Goal: Transaction & Acquisition: Purchase product/service

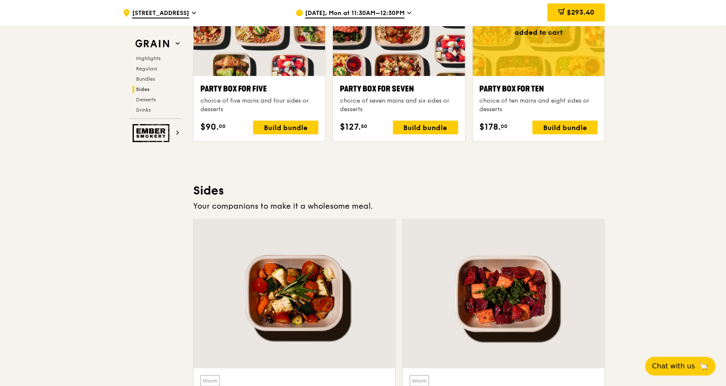
scroll to position [1658, 0]
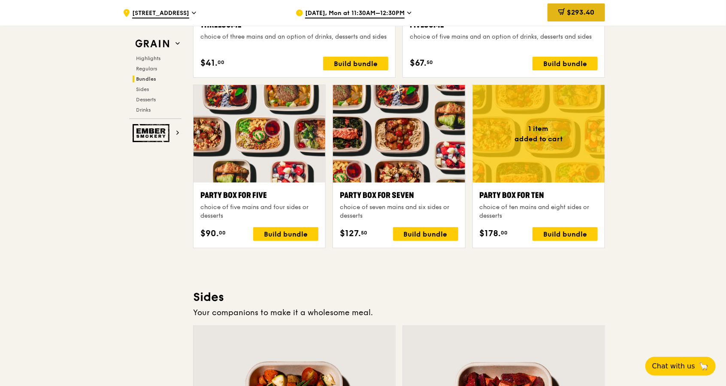
click at [589, 3] on div "$293.40" at bounding box center [577, 12] width 58 height 18
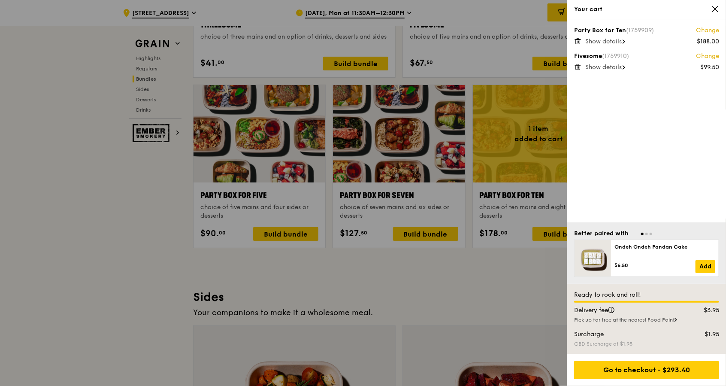
click at [578, 41] on icon at bounding box center [578, 41] width 8 height 8
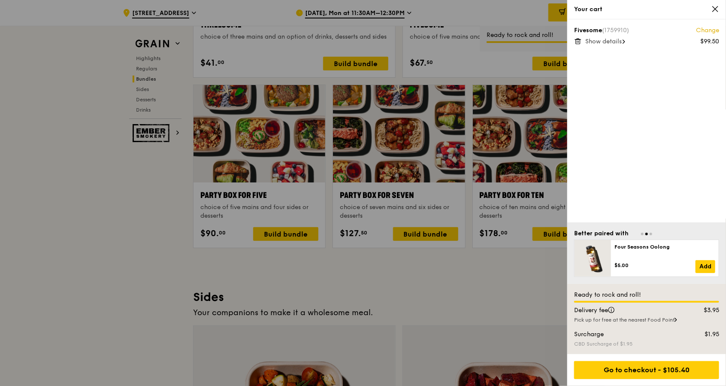
click at [578, 44] on icon at bounding box center [578, 41] width 4 height 4
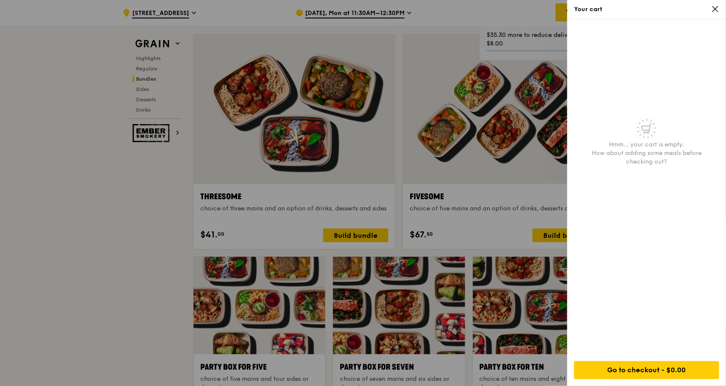
scroll to position [1371, 0]
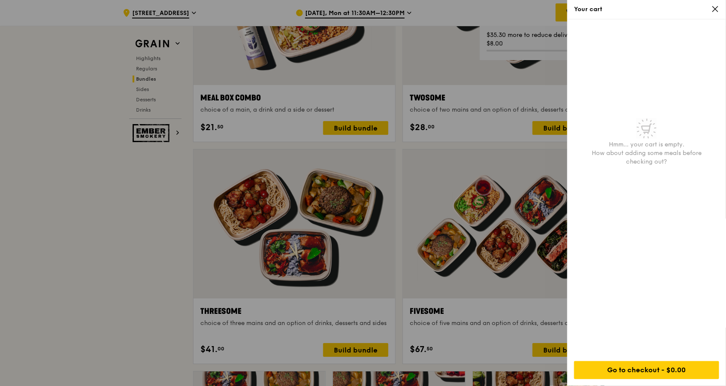
click at [30, 259] on div at bounding box center [363, 193] width 726 height 386
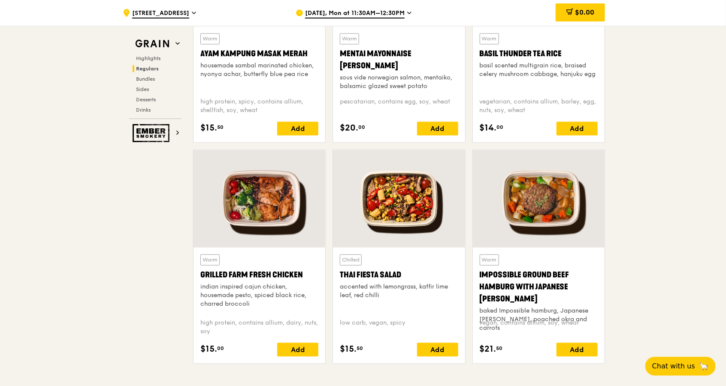
scroll to position [914, 0]
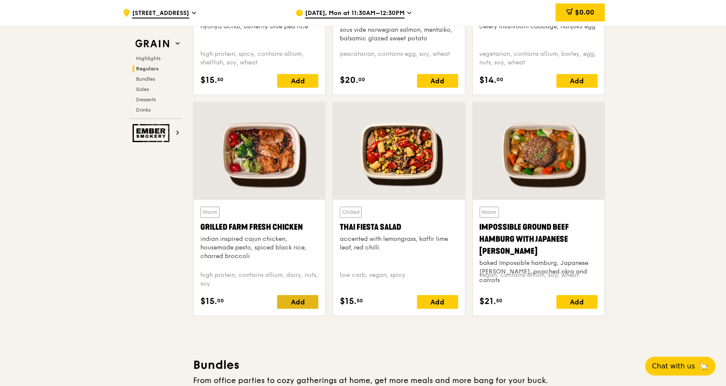
click at [297, 308] on div "Add" at bounding box center [297, 302] width 41 height 14
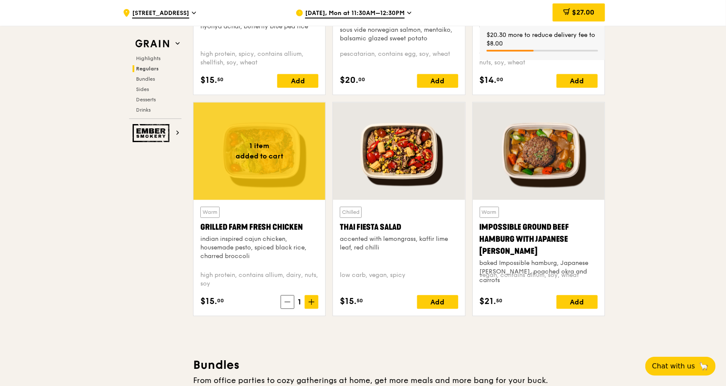
click at [298, 302] on span "1" at bounding box center [300, 302] width 10 height 12
click at [305, 303] on span at bounding box center [312, 302] width 14 height 14
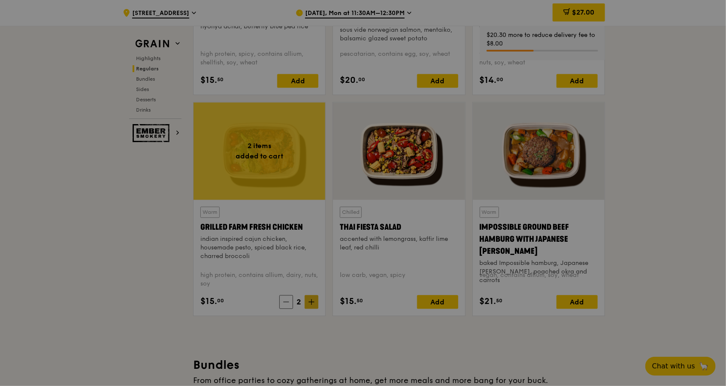
click at [307, 303] on div at bounding box center [363, 193] width 726 height 386
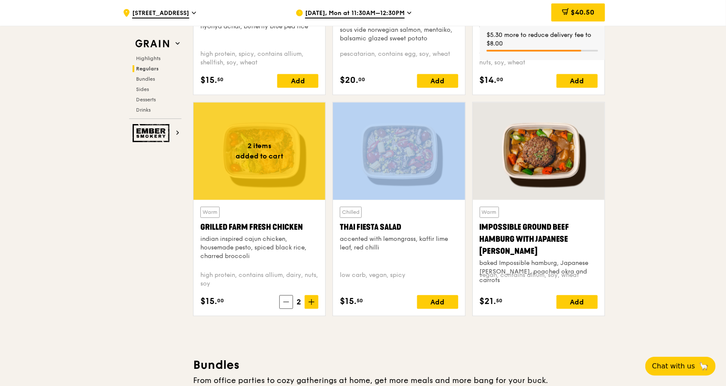
click at [307, 303] on span at bounding box center [312, 302] width 14 height 14
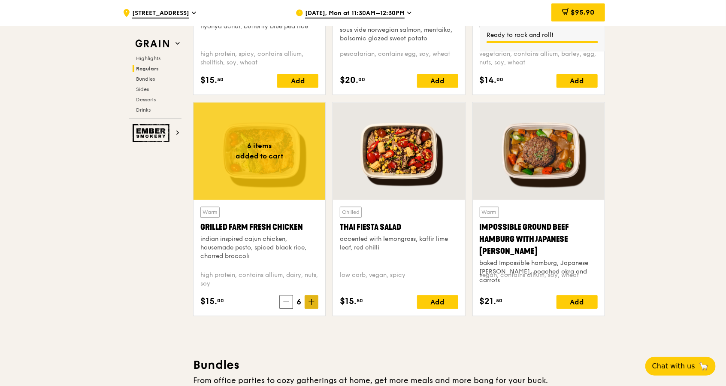
click at [307, 303] on span at bounding box center [312, 302] width 14 height 14
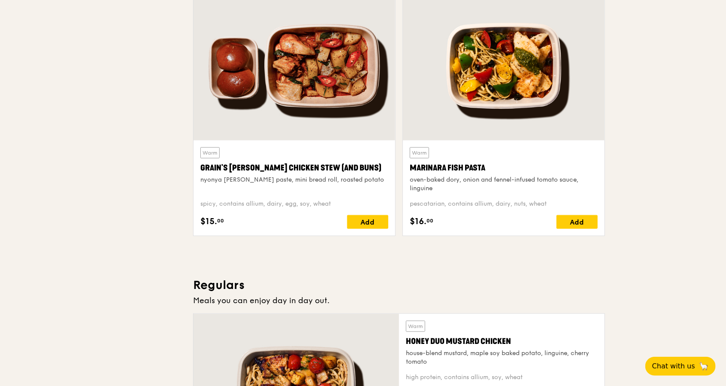
scroll to position [343, 0]
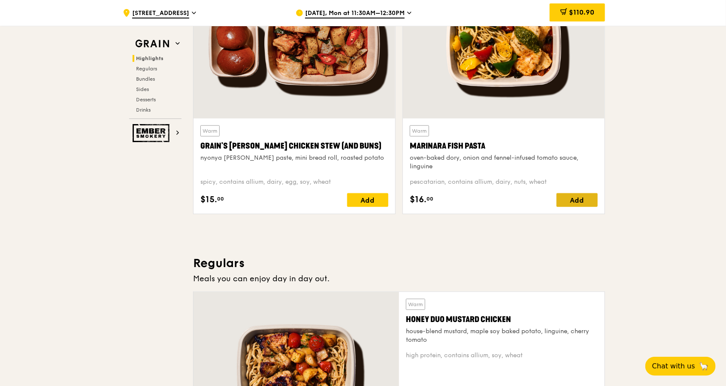
click at [590, 198] on div "Add" at bounding box center [577, 200] width 41 height 14
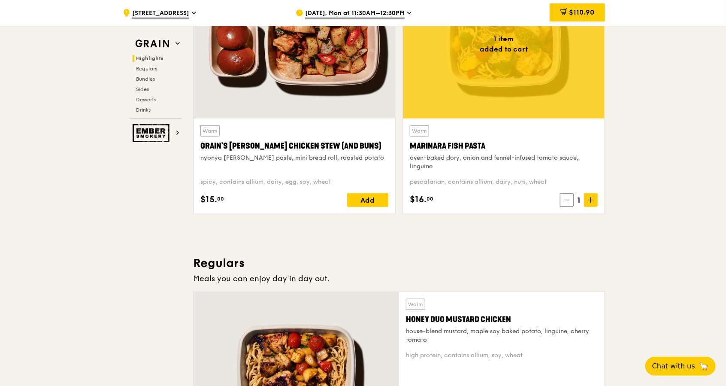
click at [590, 198] on icon at bounding box center [591, 200] width 6 height 6
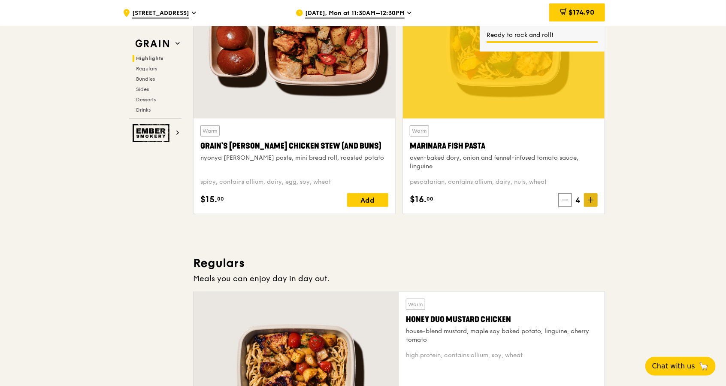
click at [591, 199] on icon at bounding box center [591, 200] width 6 height 6
click at [592, 203] on span at bounding box center [591, 200] width 14 height 14
click at [447, 261] on h3 "Regulars" at bounding box center [399, 262] width 412 height 15
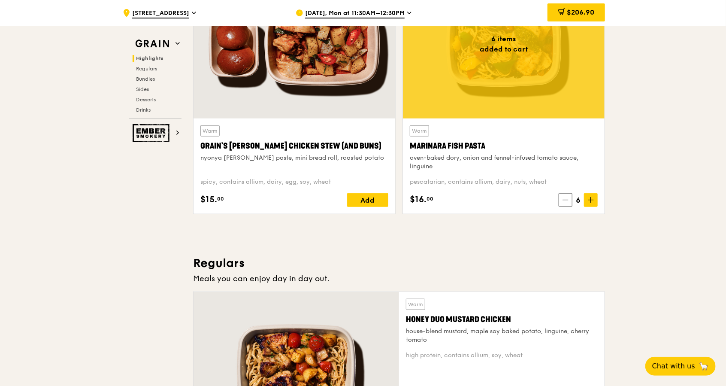
click at [447, 261] on h3 "Regulars" at bounding box center [399, 262] width 412 height 15
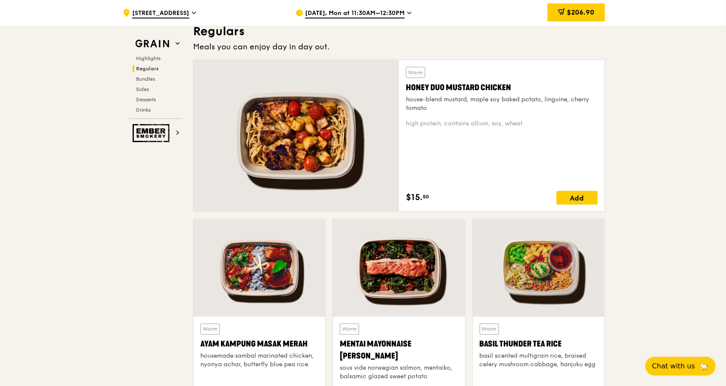
scroll to position [515, 0]
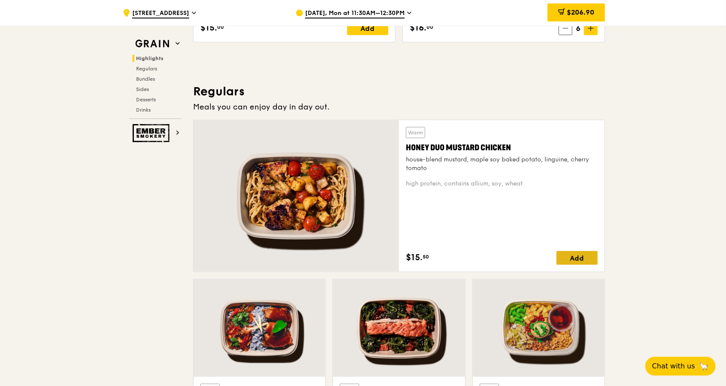
click at [583, 258] on div "Add" at bounding box center [577, 258] width 41 height 14
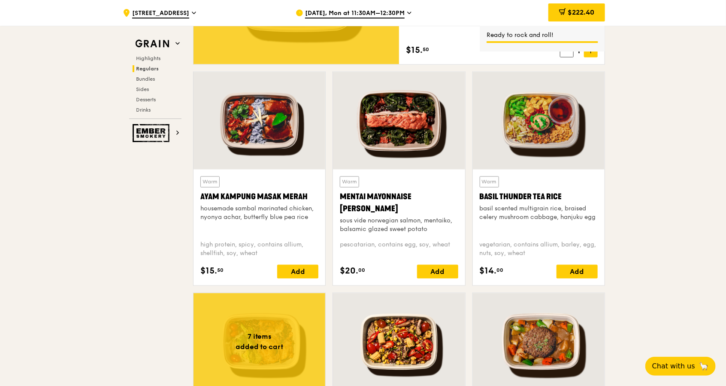
scroll to position [801, 0]
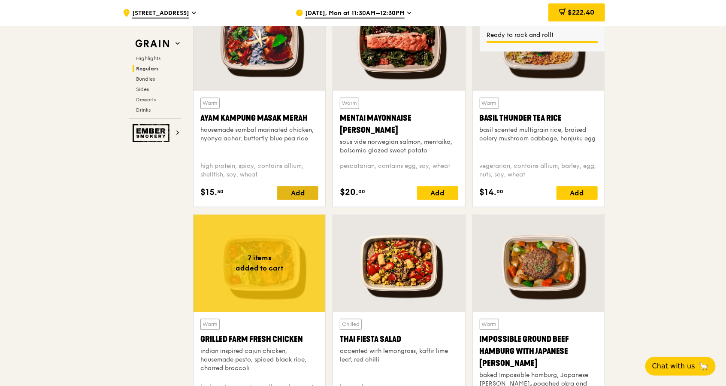
click at [309, 191] on div "Add" at bounding box center [297, 193] width 41 height 14
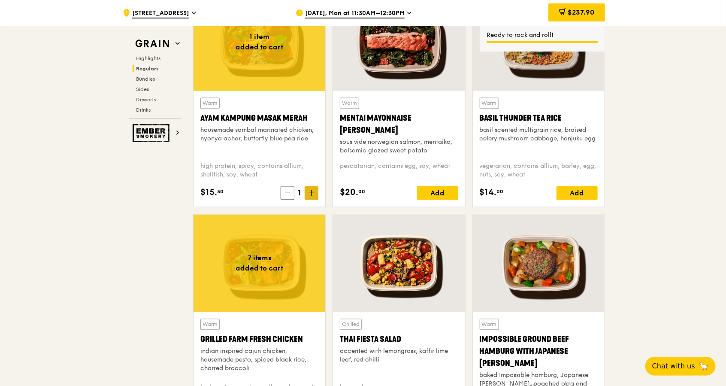
click at [311, 192] on icon at bounding box center [312, 193] width 6 height 6
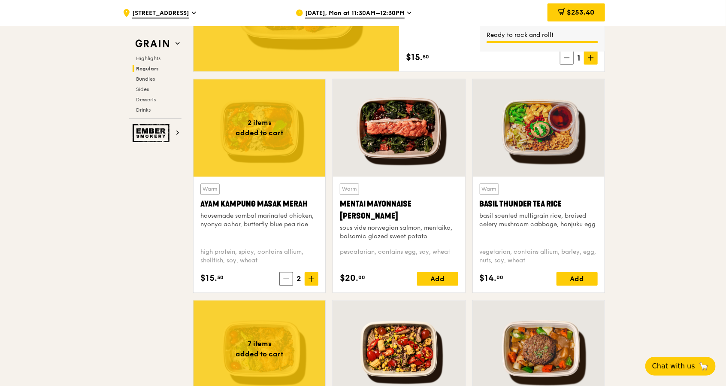
scroll to position [687, 0]
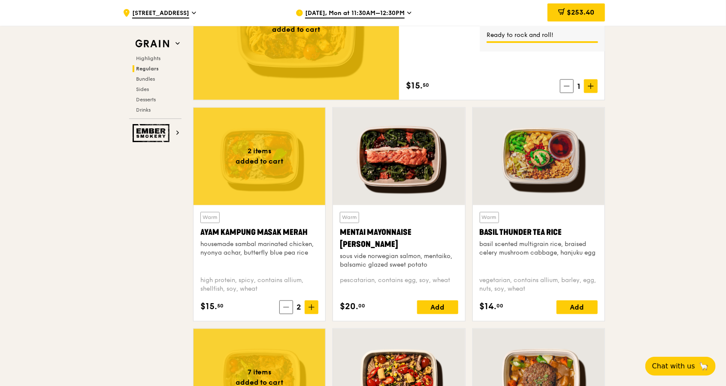
click at [300, 181] on div at bounding box center [260, 156] width 132 height 97
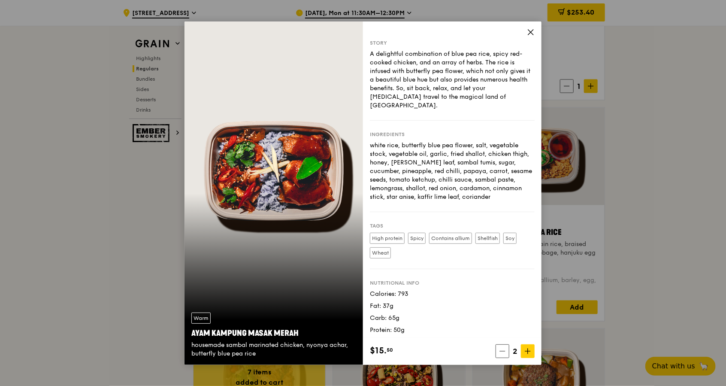
drag, startPoint x: 532, startPoint y: 30, endPoint x: 525, endPoint y: 24, distance: 8.9
click at [525, 24] on div "Story A delightful combination of blue pea rice, spicy red-cooked chicken, and …" at bounding box center [452, 192] width 179 height 343
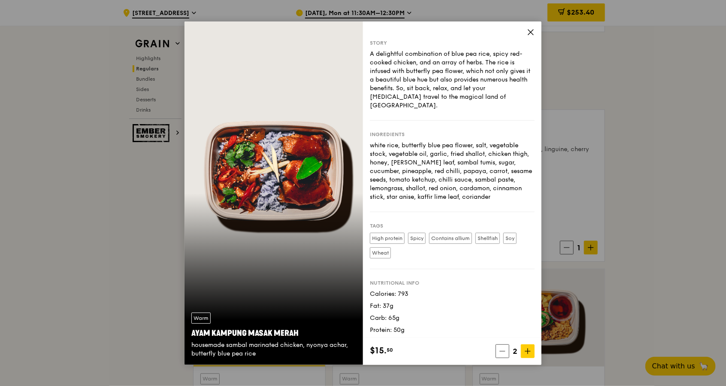
scroll to position [401, 0]
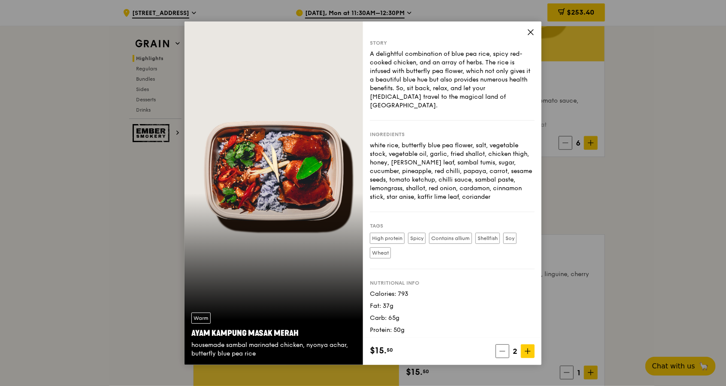
click at [534, 35] on icon at bounding box center [531, 32] width 8 height 8
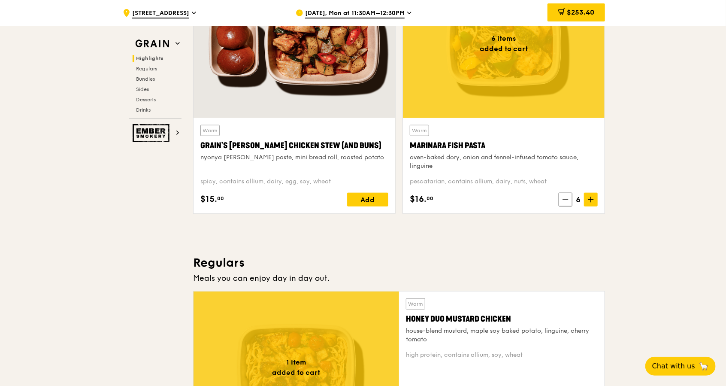
scroll to position [343, 0]
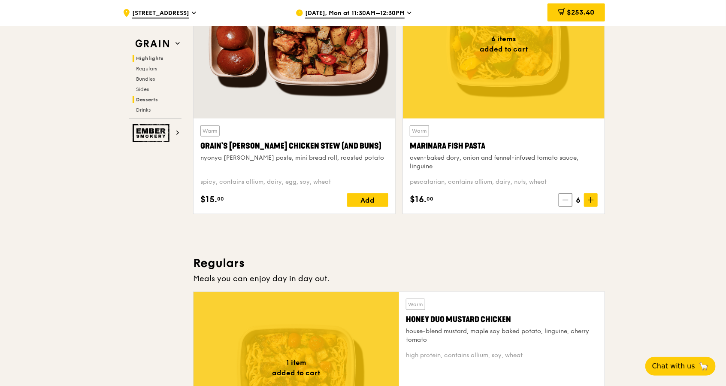
click at [151, 100] on span "Desserts" at bounding box center [147, 100] width 22 height 6
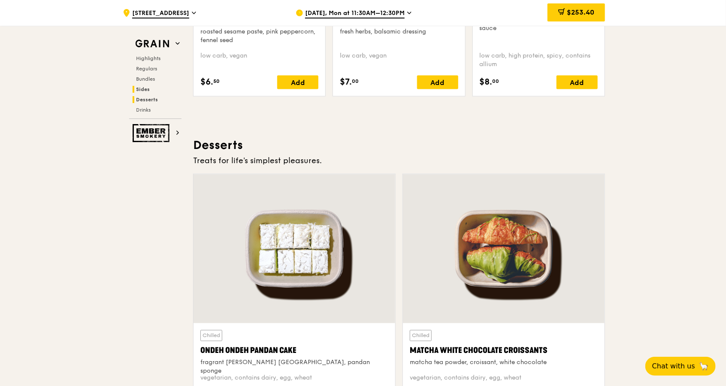
scroll to position [2447, 0]
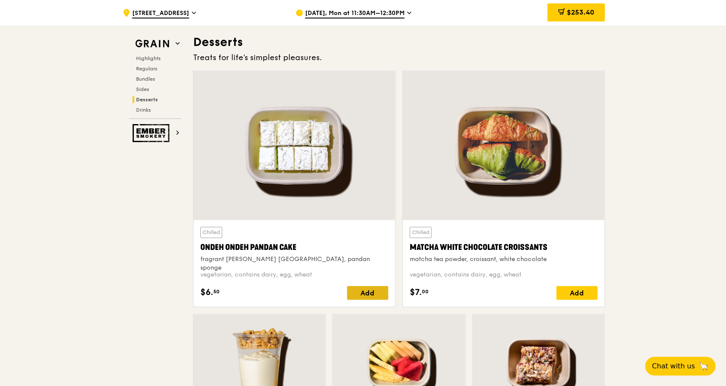
click at [362, 295] on div "Add" at bounding box center [367, 293] width 41 height 14
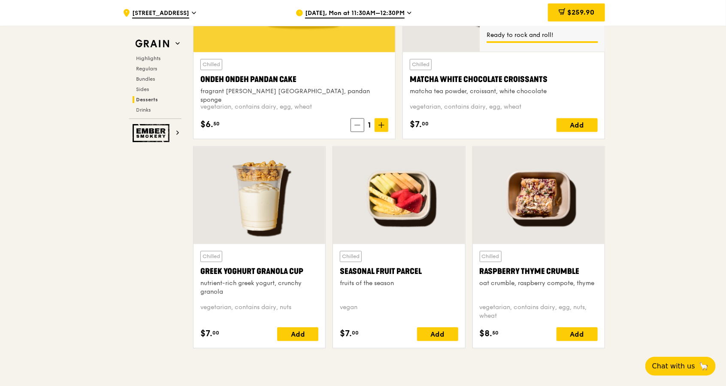
scroll to position [2619, 0]
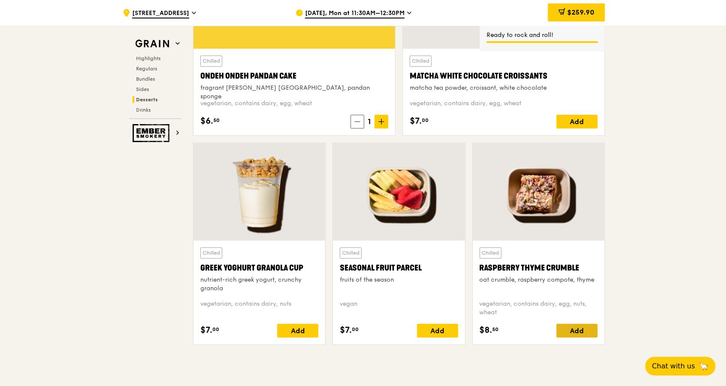
click at [584, 332] on div "Add" at bounding box center [577, 331] width 41 height 14
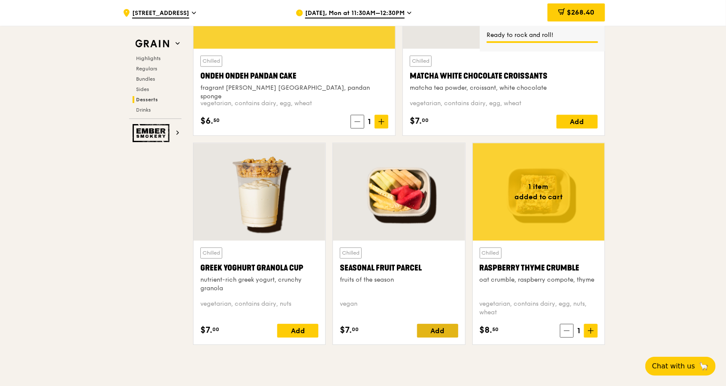
click at [431, 330] on div "Add" at bounding box center [437, 331] width 41 height 14
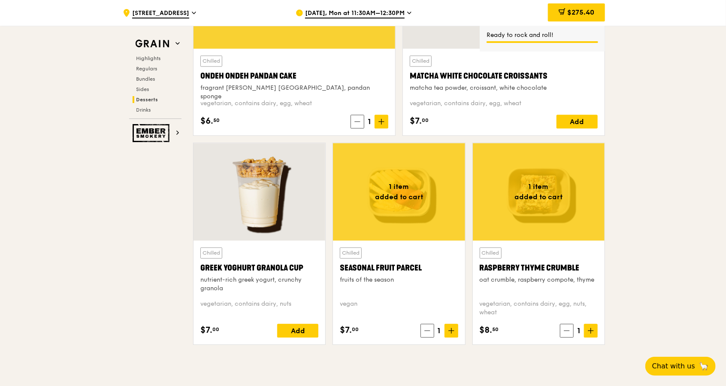
click at [574, 9] on span "$275.40" at bounding box center [581, 12] width 27 height 8
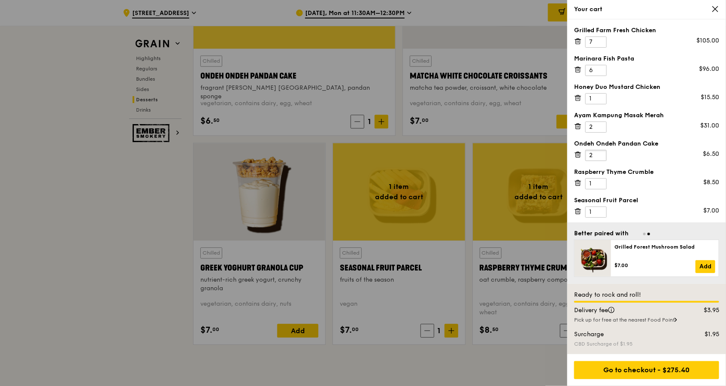
click at [601, 152] on input "2" at bounding box center [596, 155] width 21 height 11
click at [601, 152] on input "3" at bounding box center [596, 155] width 21 height 11
type input "4"
click at [601, 152] on input "4" at bounding box center [596, 155] width 21 height 11
click at [603, 182] on input "2" at bounding box center [596, 183] width 21 height 11
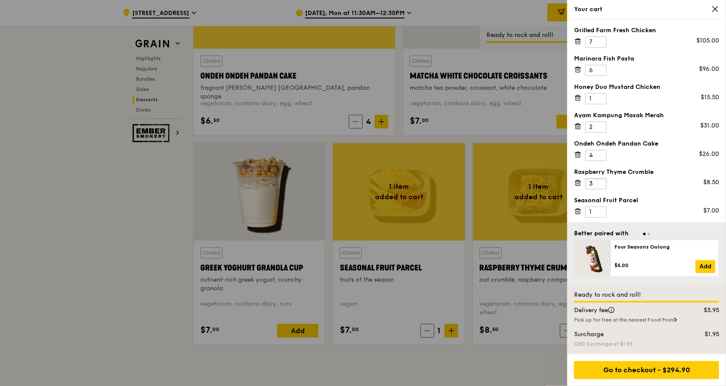
click at [603, 182] on input "3" at bounding box center [596, 183] width 21 height 11
click at [603, 182] on input "4" at bounding box center [596, 183] width 21 height 11
type input "5"
click at [603, 182] on input "5" at bounding box center [596, 183] width 21 height 11
click at [598, 210] on input "2" at bounding box center [596, 212] width 21 height 11
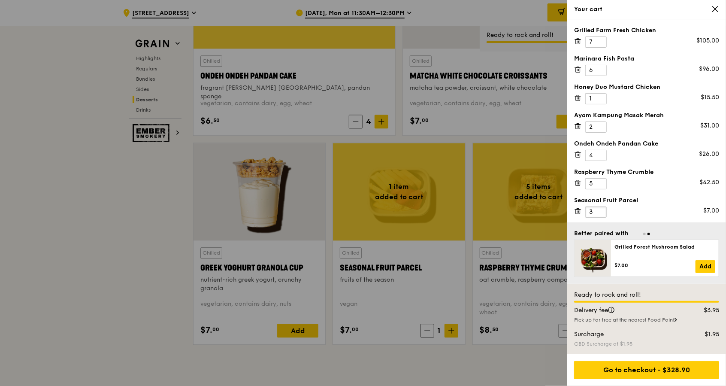
click at [598, 210] on input "3" at bounding box center [596, 212] width 21 height 11
click at [598, 210] on input "4" at bounding box center [596, 212] width 21 height 11
click at [598, 210] on input "5" at bounding box center [596, 212] width 21 height 11
type input "4"
click at [601, 213] on input "4" at bounding box center [596, 212] width 21 height 11
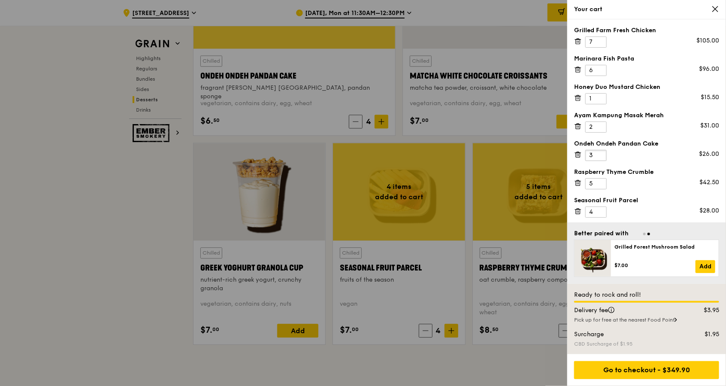
click at [601, 158] on input "3" at bounding box center [596, 155] width 21 height 11
type input "2"
click at [601, 158] on input "2" at bounding box center [596, 155] width 21 height 11
click at [601, 175] on div "Raspberry Thyme Crumble" at bounding box center [646, 172] width 145 height 9
click at [601, 185] on input "4" at bounding box center [596, 183] width 21 height 11
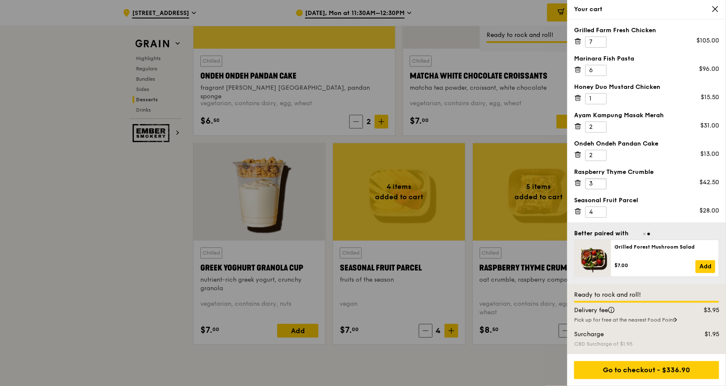
type input "3"
click at [601, 185] on input "3" at bounding box center [596, 183] width 21 height 11
type input "3"
click at [601, 213] on input "3" at bounding box center [596, 212] width 21 height 11
type input "3"
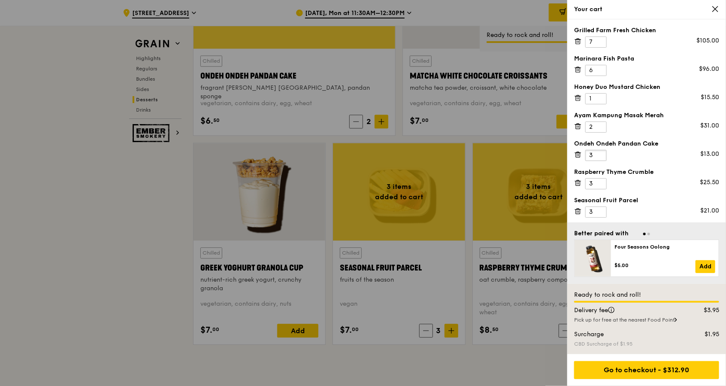
click at [599, 153] on input "3" at bounding box center [596, 155] width 21 height 11
click at [643, 185] on div "Raspberry Thyme Crumble 3 $25.50" at bounding box center [646, 178] width 145 height 21
click at [485, 367] on div at bounding box center [363, 193] width 726 height 386
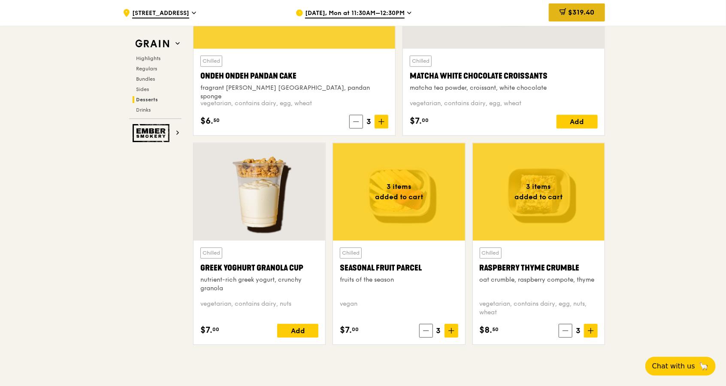
click at [573, 6] on div "$319.40" at bounding box center [577, 12] width 56 height 18
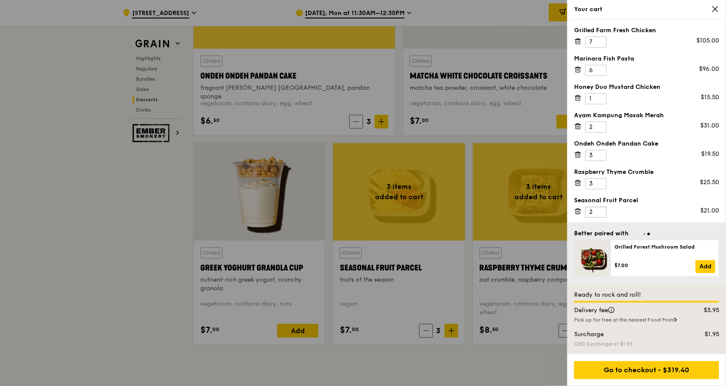
click at [600, 213] on input "2" at bounding box center [596, 212] width 21 height 11
type input "3"
click at [602, 210] on input "3" at bounding box center [596, 212] width 21 height 11
click at [503, 351] on div at bounding box center [363, 193] width 726 height 386
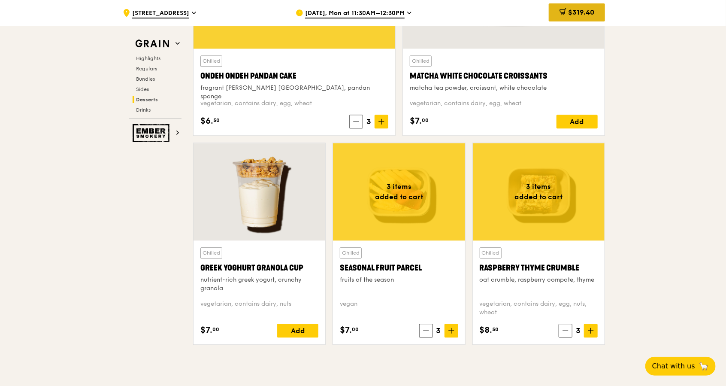
click at [592, 12] on span "$319.40" at bounding box center [581, 12] width 26 height 8
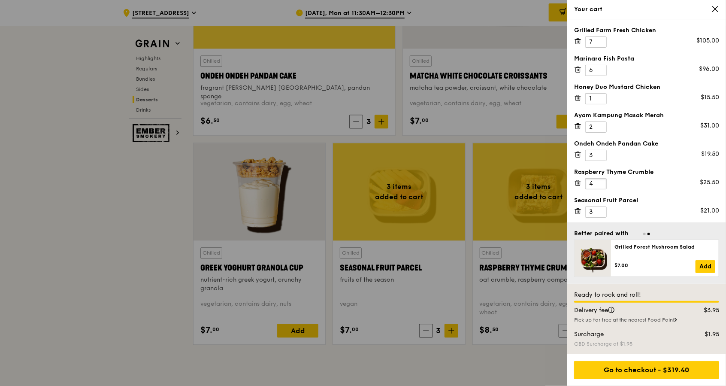
type input "4"
click at [601, 181] on input "4" at bounding box center [596, 183] width 21 height 11
click at [536, 198] on div at bounding box center [363, 193] width 726 height 386
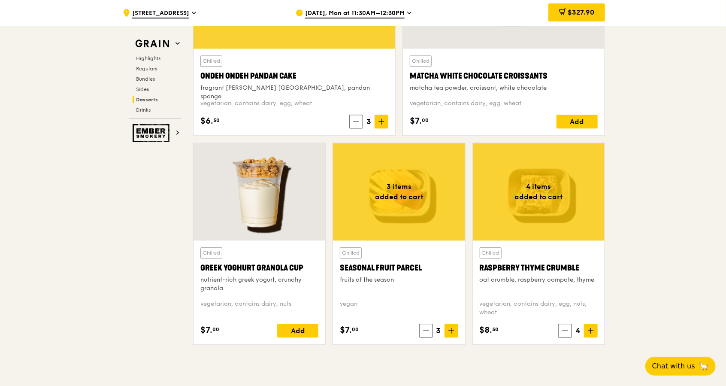
click at [536, 198] on div at bounding box center [539, 191] width 132 height 97
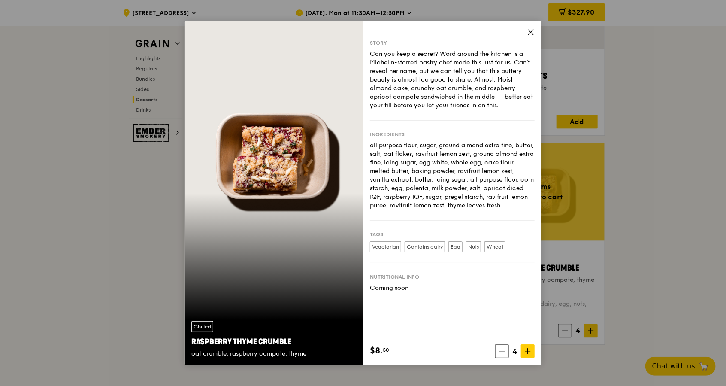
drag, startPoint x: 536, startPoint y: 198, endPoint x: 530, endPoint y: 35, distance: 163.7
click at [530, 35] on icon at bounding box center [531, 32] width 8 height 8
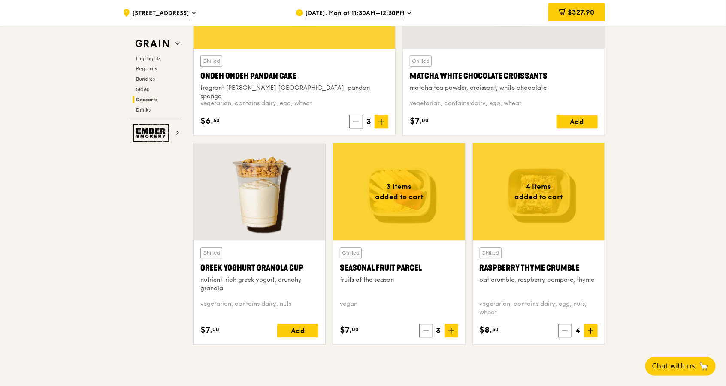
click at [566, 14] on div "$327.90" at bounding box center [577, 12] width 57 height 18
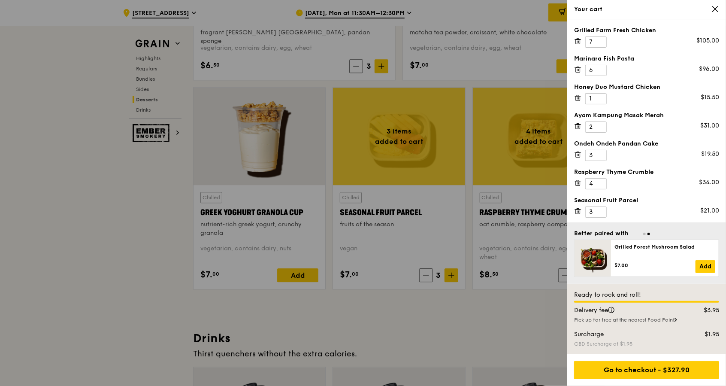
scroll to position [2733, 0]
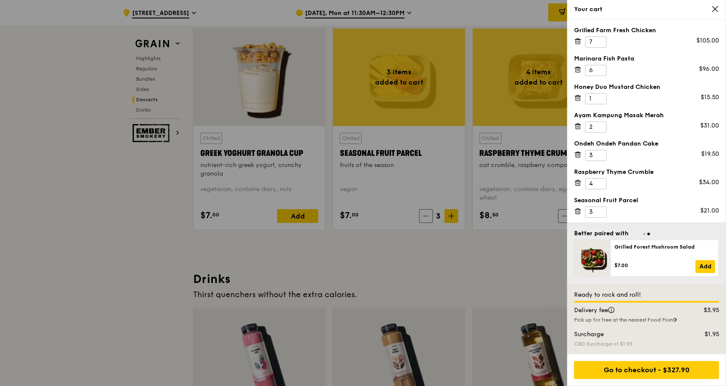
click at [413, 84] on div at bounding box center [363, 193] width 726 height 386
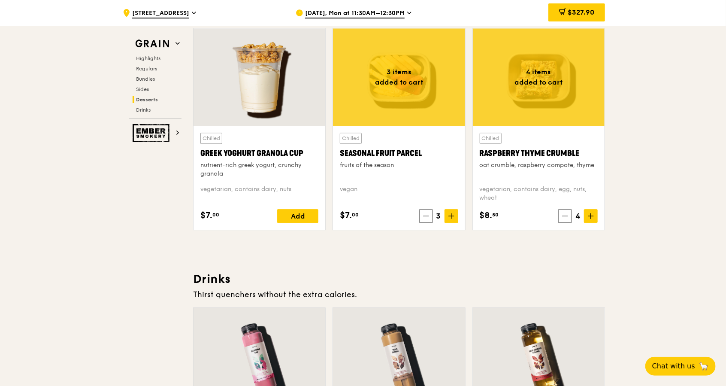
click at [410, 88] on div at bounding box center [399, 76] width 132 height 97
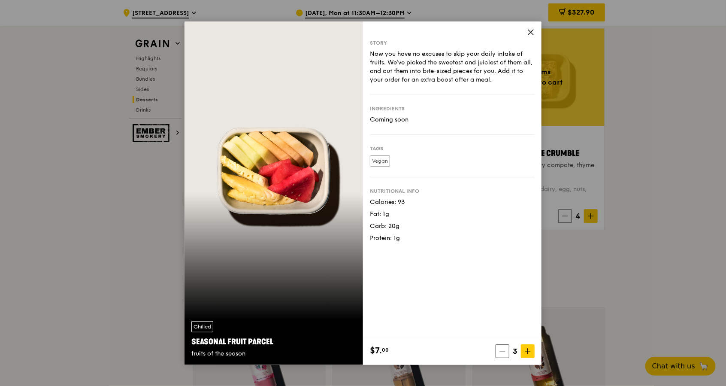
drag, startPoint x: 665, startPoint y: 236, endPoint x: 639, endPoint y: 245, distance: 28.1
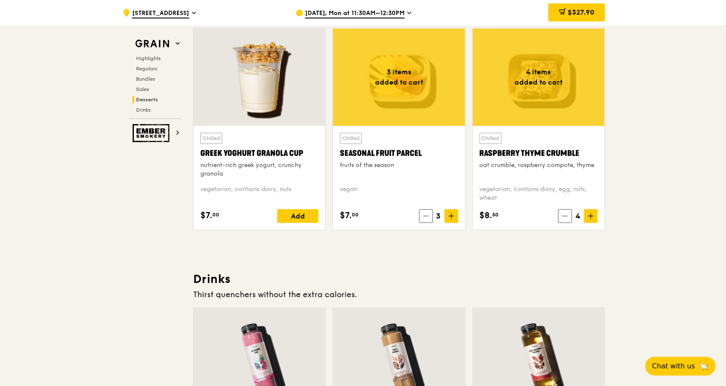
drag, startPoint x: 701, startPoint y: 192, endPoint x: 675, endPoint y: 148, distance: 51.2
click at [584, 9] on span "$327.90" at bounding box center [581, 12] width 27 height 8
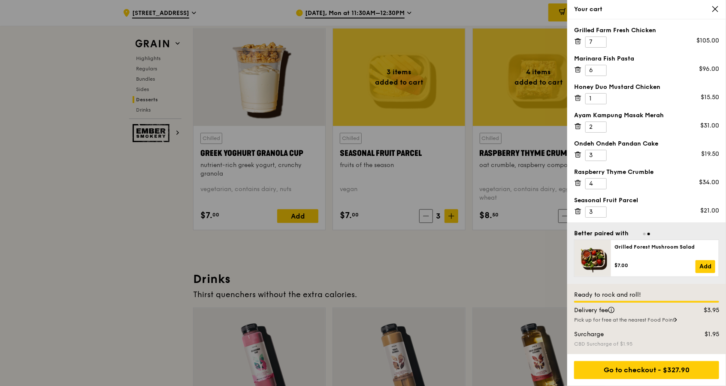
click at [438, 268] on div at bounding box center [363, 193] width 726 height 386
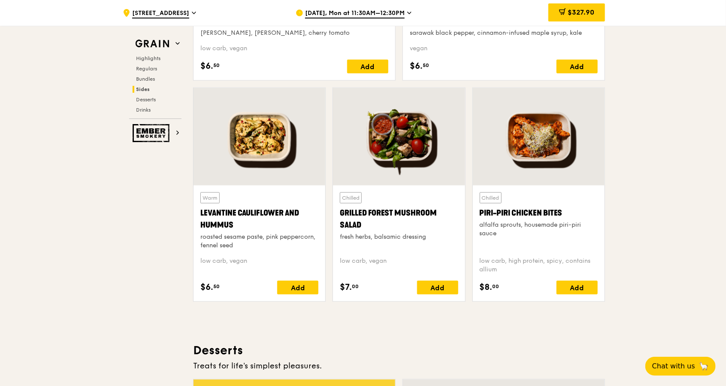
scroll to position [2161, 0]
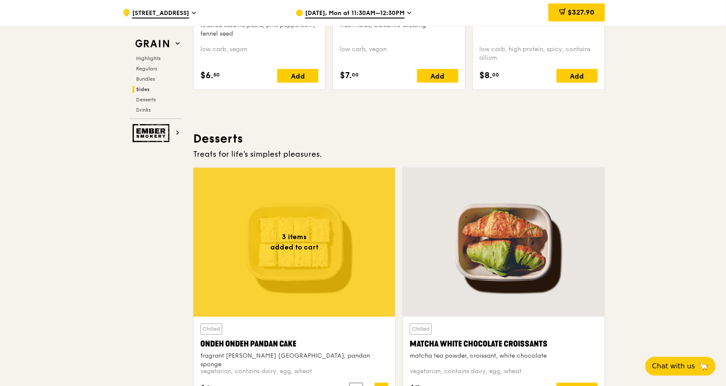
scroll to position [2218, 0]
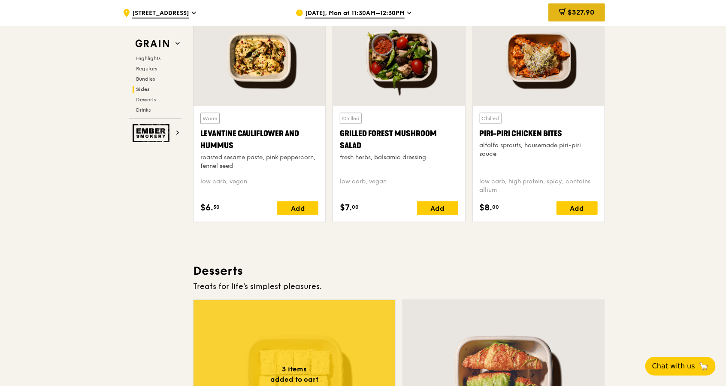
click at [584, 8] on span "$327.90" at bounding box center [581, 12] width 27 height 8
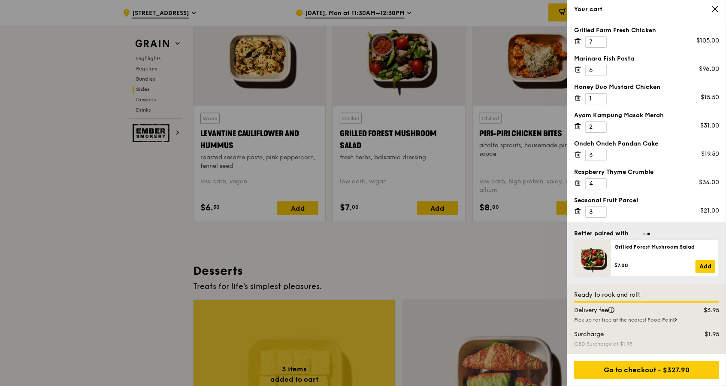
click at [716, 12] on icon at bounding box center [716, 9] width 8 height 8
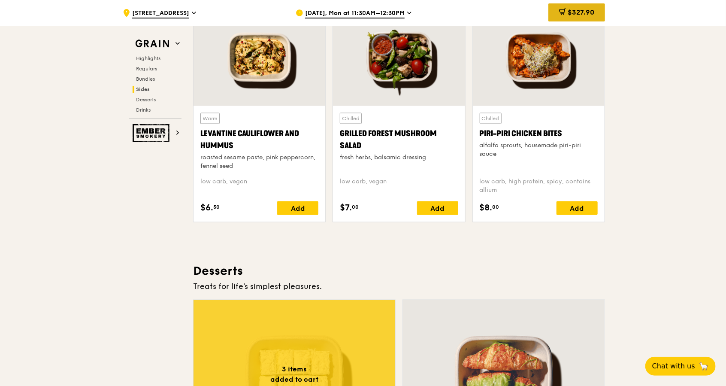
click at [580, 9] on span "$327.90" at bounding box center [581, 12] width 27 height 8
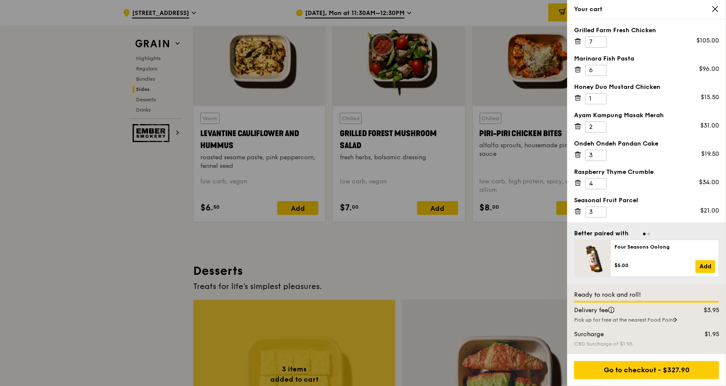
click at [580, 42] on icon at bounding box center [578, 41] width 4 height 4
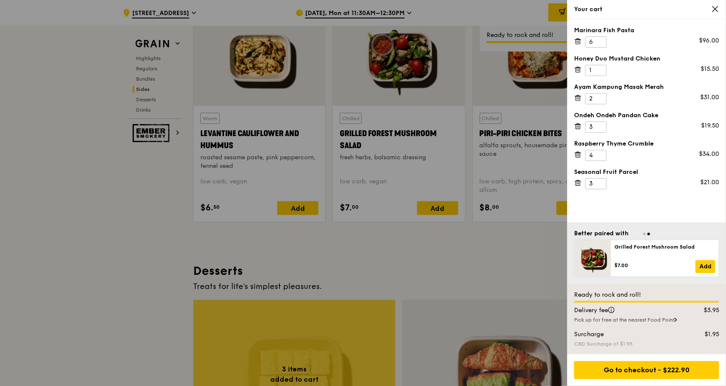
click at [577, 43] on icon at bounding box center [578, 41] width 4 height 4
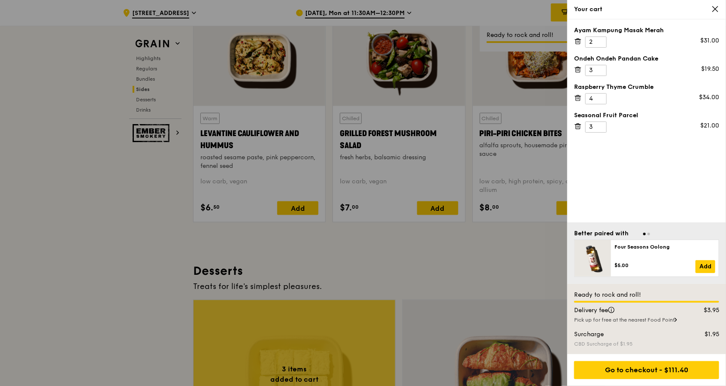
click at [577, 43] on icon at bounding box center [578, 41] width 4 height 4
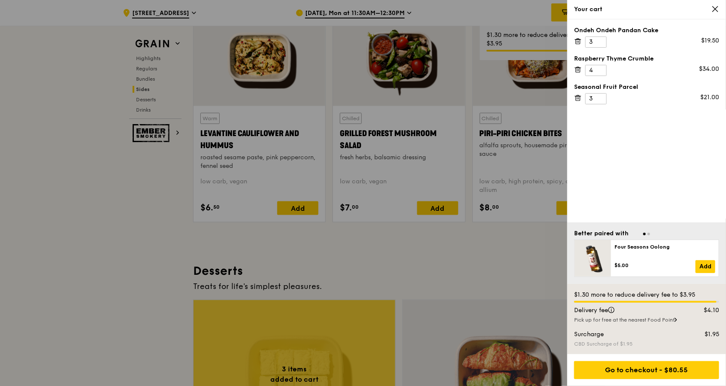
click at [577, 43] on icon at bounding box center [578, 41] width 4 height 4
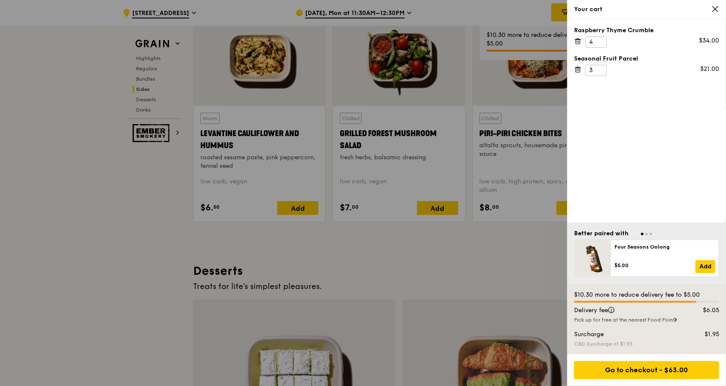
click at [577, 43] on icon at bounding box center [578, 41] width 4 height 4
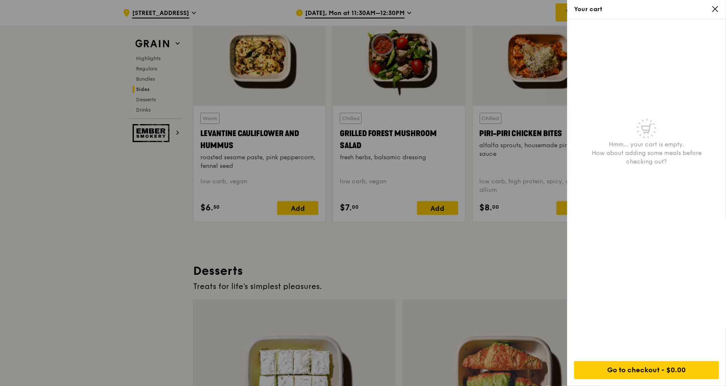
scroll to position [2562, 0]
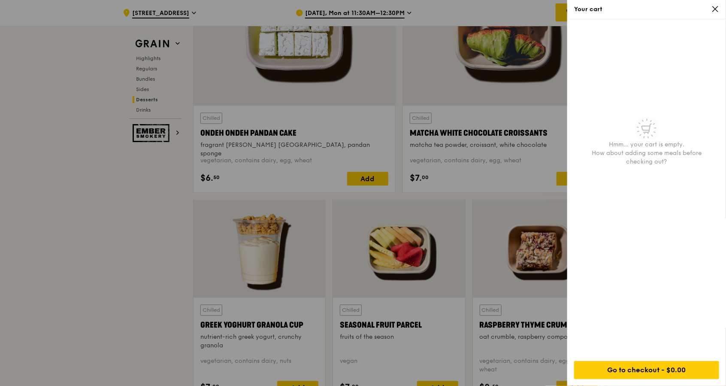
drag, startPoint x: 79, startPoint y: 252, endPoint x: 96, endPoint y: 258, distance: 18.2
click at [87, 253] on div at bounding box center [363, 193] width 726 height 386
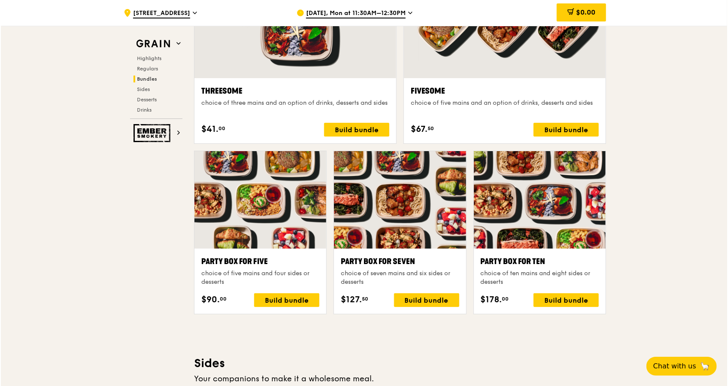
scroll to position [1531, 0]
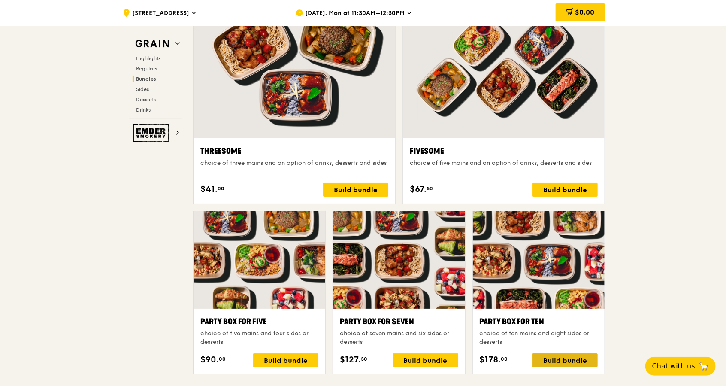
click at [560, 353] on div "Build bundle" at bounding box center [565, 360] width 65 height 14
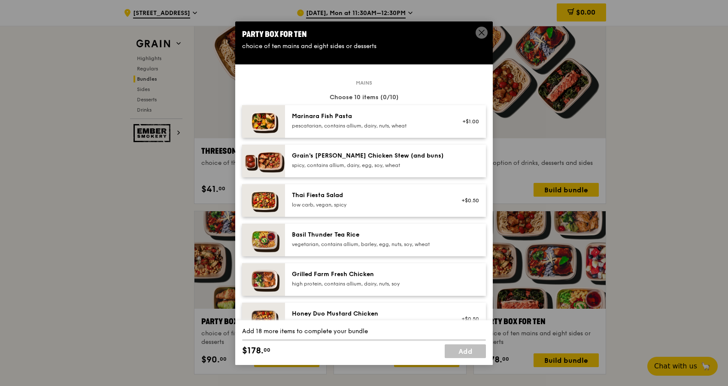
click at [358, 278] on div "Grilled Farm Fresh Chicken" at bounding box center [369, 274] width 154 height 9
click at [278, 277] on img at bounding box center [263, 279] width 43 height 33
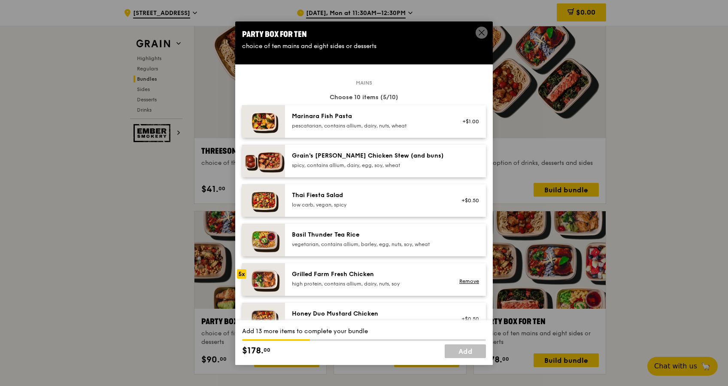
click at [305, 283] on div "high protein, contains allium, dairy, nuts, soy" at bounding box center [369, 283] width 154 height 7
click at [279, 273] on img at bounding box center [263, 279] width 43 height 33
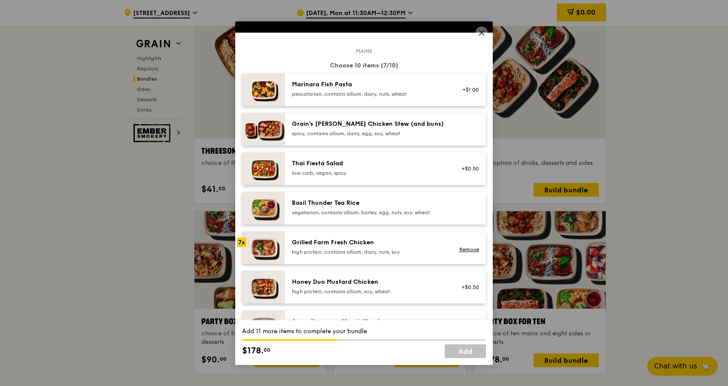
scroll to position [0, 0]
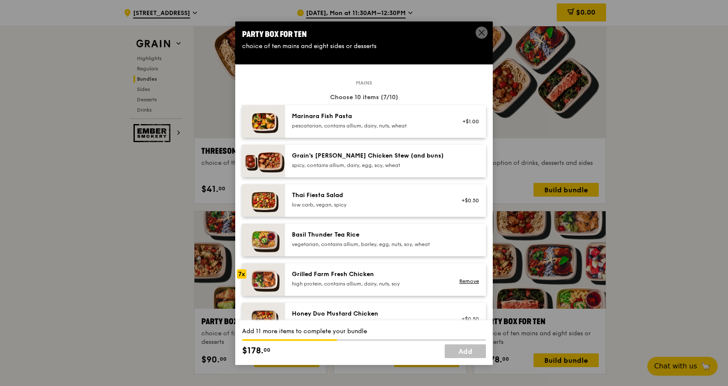
click at [364, 131] on div "Marinara Fish Pasta pescatarian, contains allium, dairy, nuts, wheat +$1.00" at bounding box center [385, 121] width 201 height 33
click at [364, 131] on div "Marinara Fish Pasta pescatarian, contains allium, dairy, nuts, wheat +$1.00 Rem…" at bounding box center [385, 121] width 201 height 33
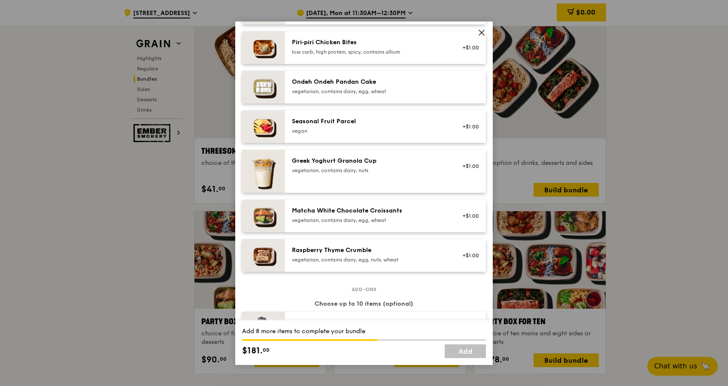
scroll to position [572, 0]
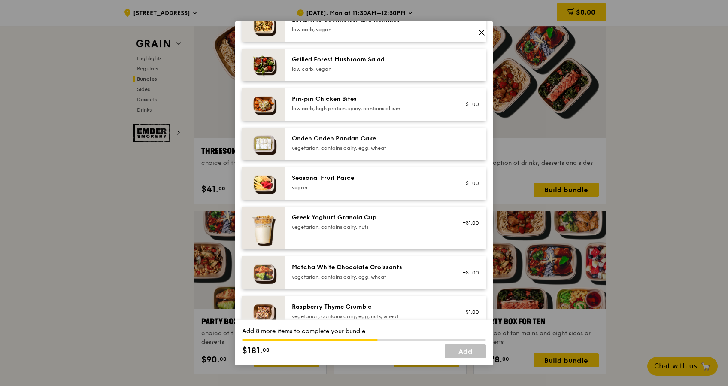
click at [376, 146] on div "vegetarian, contains dairy, egg, wheat" at bounding box center [369, 148] width 154 height 7
click at [318, 186] on div "vegan" at bounding box center [369, 187] width 154 height 7
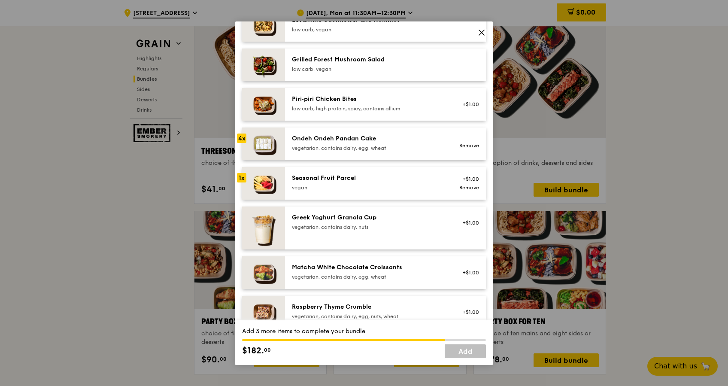
click at [318, 186] on div "vegan" at bounding box center [369, 187] width 154 height 7
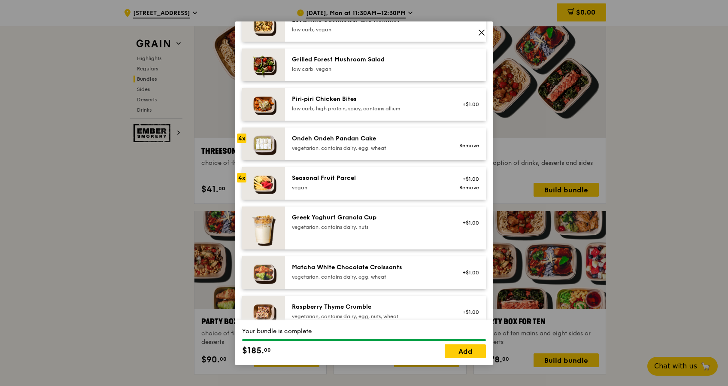
click at [333, 182] on div "Seasonal Fruit Parcel [GEOGRAPHIC_DATA]" at bounding box center [369, 182] width 154 height 17
click at [460, 144] on link "Remove" at bounding box center [469, 146] width 20 height 6
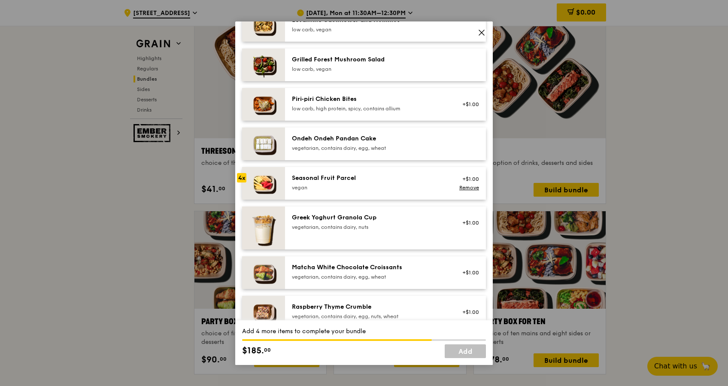
click at [283, 135] on img at bounding box center [263, 144] width 43 height 33
click at [285, 139] on div "Ondeh Ondeh Pandan Cake vegetarian, contains dairy, egg, wheat Remove" at bounding box center [385, 144] width 201 height 33
click at [299, 141] on div "Ondeh Ondeh Pandan Cake" at bounding box center [369, 138] width 154 height 9
click at [467, 186] on link "Remove" at bounding box center [469, 188] width 20 height 6
click at [338, 310] on div "Raspberry Thyme Crumble" at bounding box center [369, 307] width 154 height 9
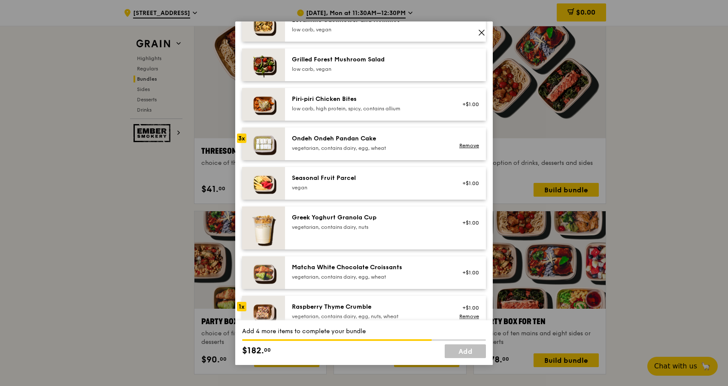
click at [338, 310] on div "Raspberry Thyme Crumble" at bounding box center [369, 307] width 154 height 9
click at [309, 180] on div "Seasonal Fruit Parcel" at bounding box center [369, 178] width 154 height 9
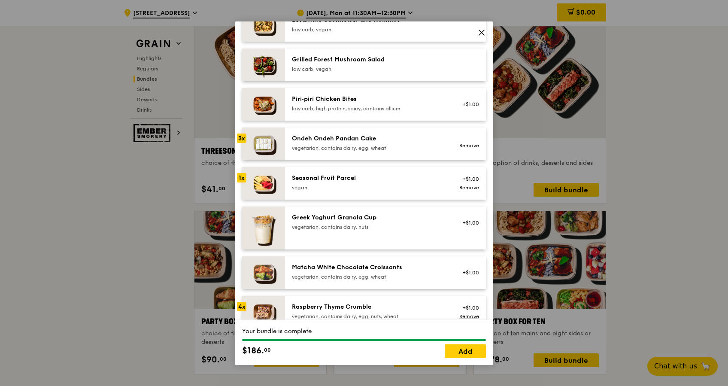
click at [309, 180] on div "Seasonal Fruit Parcel" at bounding box center [369, 178] width 154 height 9
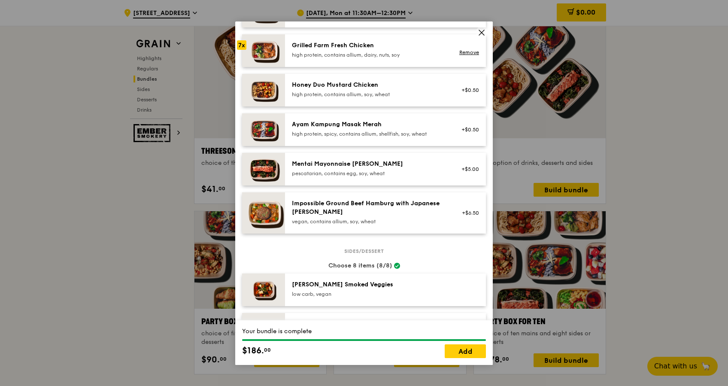
scroll to position [0, 0]
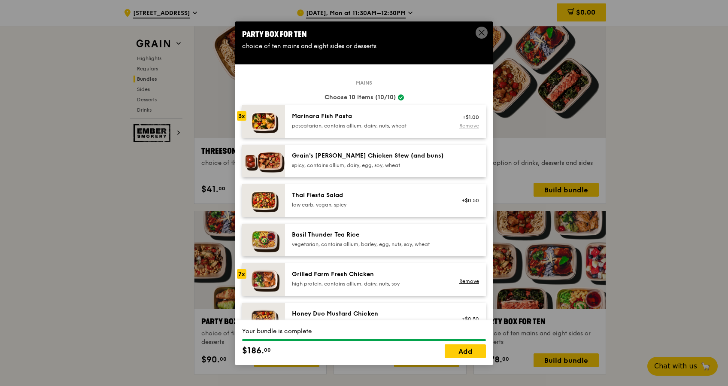
click at [466, 125] on link "Remove" at bounding box center [469, 126] width 20 height 6
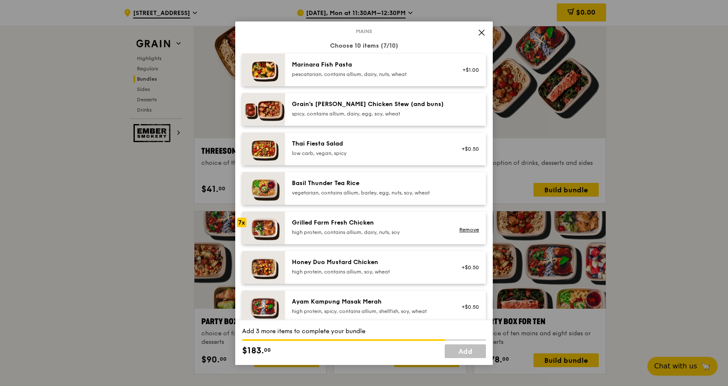
scroll to position [114, 0]
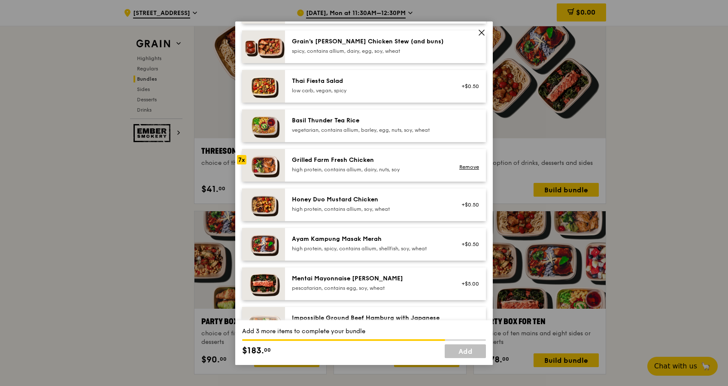
click at [377, 203] on div "Honey Duo Mustard Chicken" at bounding box center [369, 199] width 154 height 9
click at [377, 250] on div "high protein, spicy, contains allium, shellfish, soy, wheat" at bounding box center [369, 248] width 154 height 7
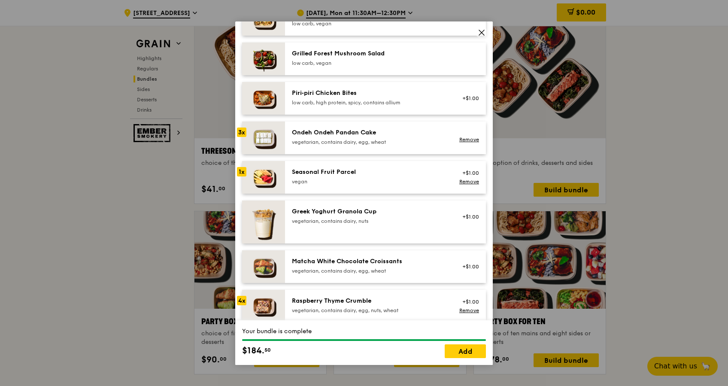
scroll to position [629, 0]
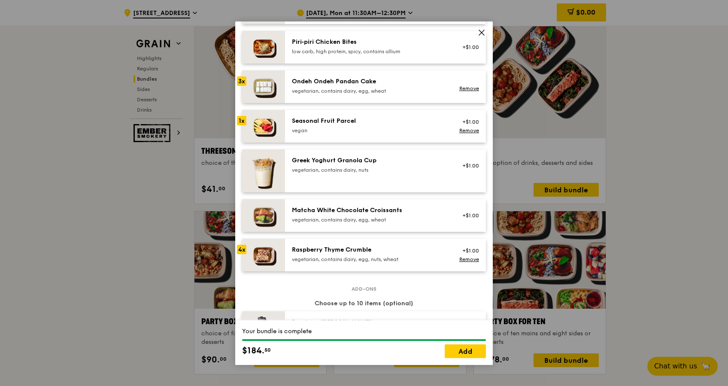
click at [378, 210] on div "Matcha White Chocolate Croissants" at bounding box center [369, 210] width 154 height 9
drag, startPoint x: 378, startPoint y: 211, endPoint x: 389, endPoint y: 225, distance: 18.3
click at [378, 210] on div "Matcha White Chocolate Croissants" at bounding box center [369, 210] width 154 height 9
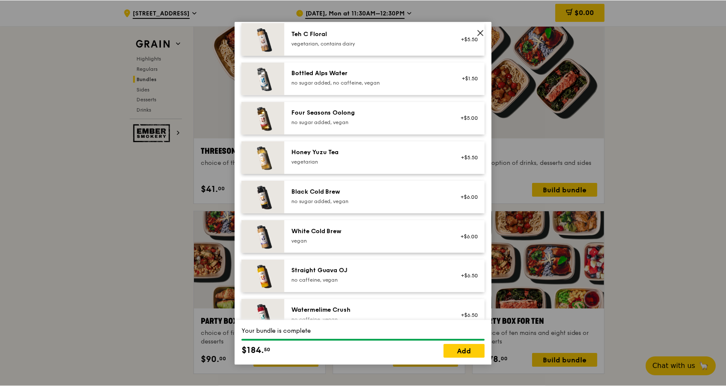
scroll to position [975, 0]
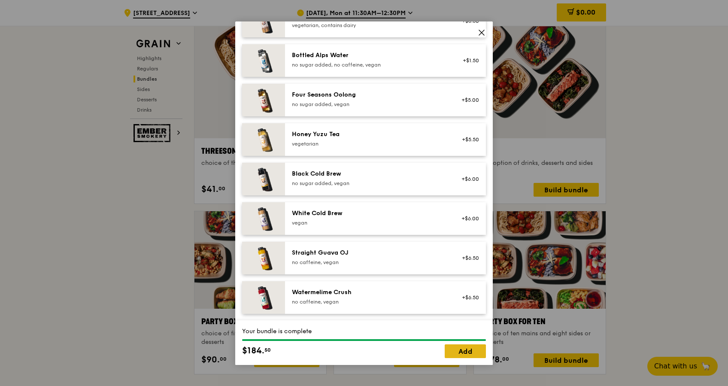
click at [472, 351] on link "Add" at bounding box center [465, 351] width 41 height 14
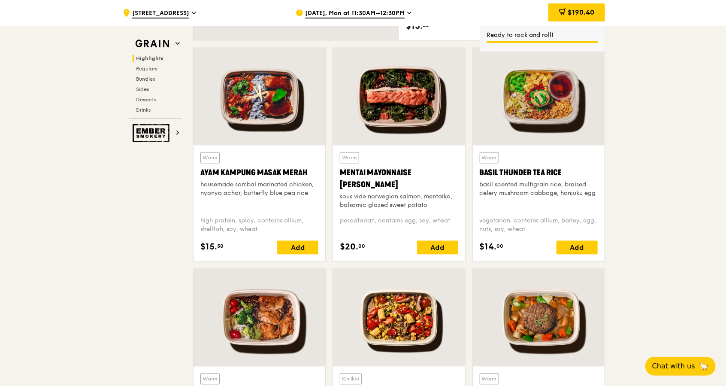
scroll to position [844, 0]
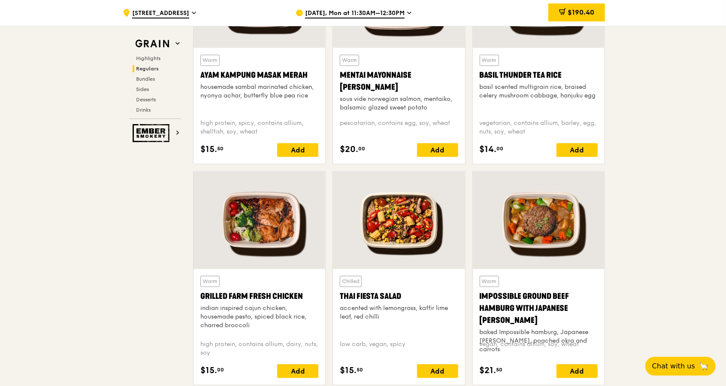
click at [258, 292] on div "Grilled Farm Fresh Chicken" at bounding box center [259, 296] width 118 height 12
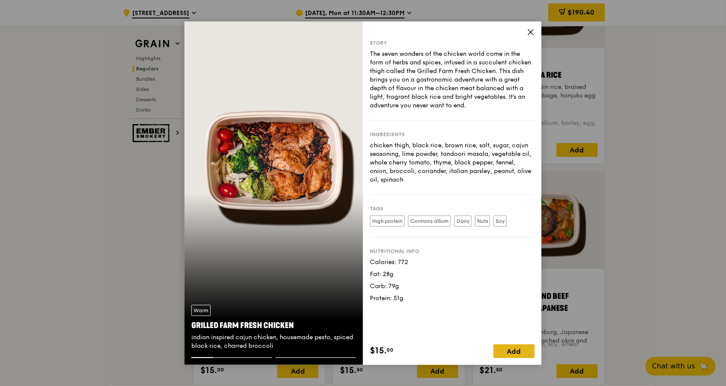
click at [513, 350] on div "Add" at bounding box center [514, 351] width 41 height 14
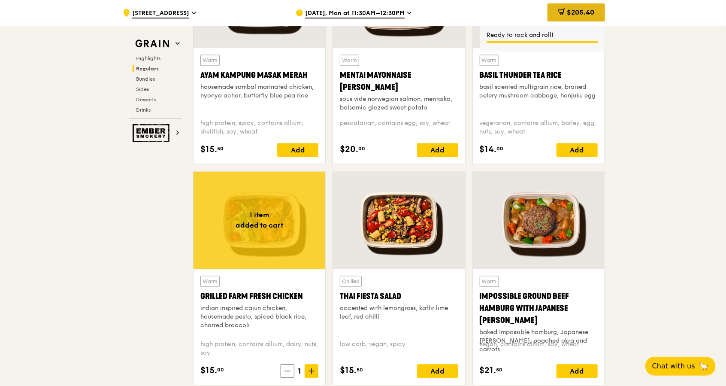
click at [587, 8] on span "$205.40" at bounding box center [580, 12] width 27 height 8
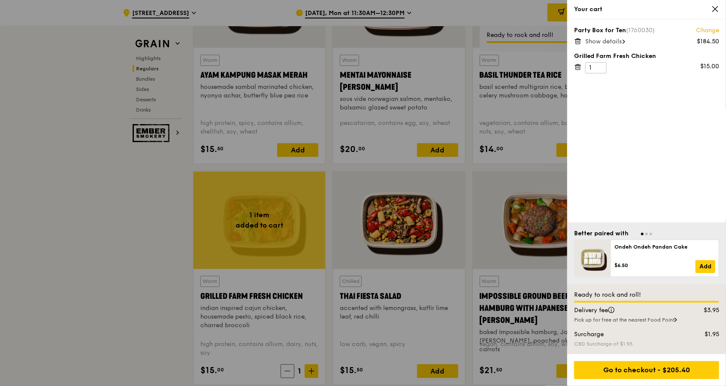
click at [622, 41] on span "Show details" at bounding box center [604, 41] width 36 height 7
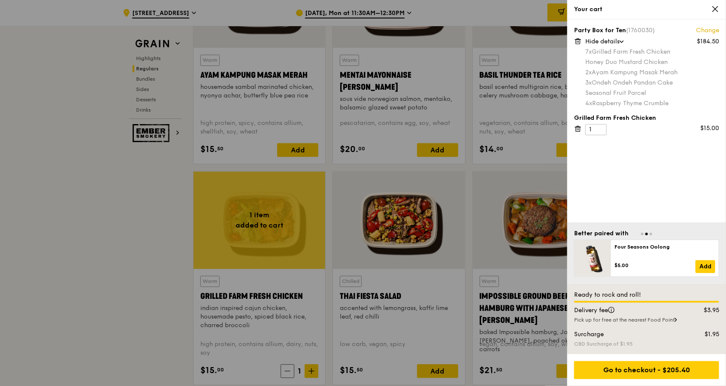
click at [575, 127] on icon at bounding box center [578, 129] width 8 height 8
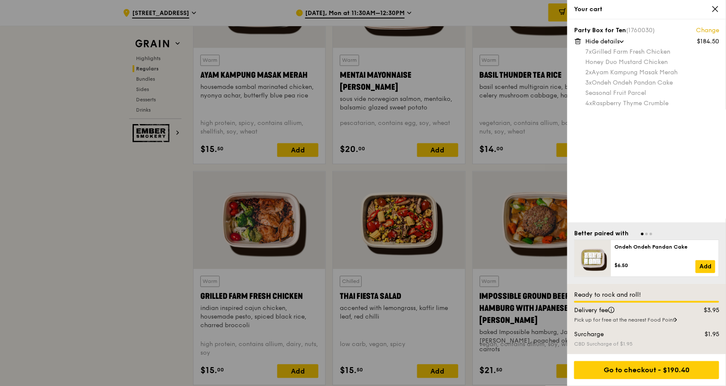
click at [184, 224] on div at bounding box center [363, 193] width 726 height 386
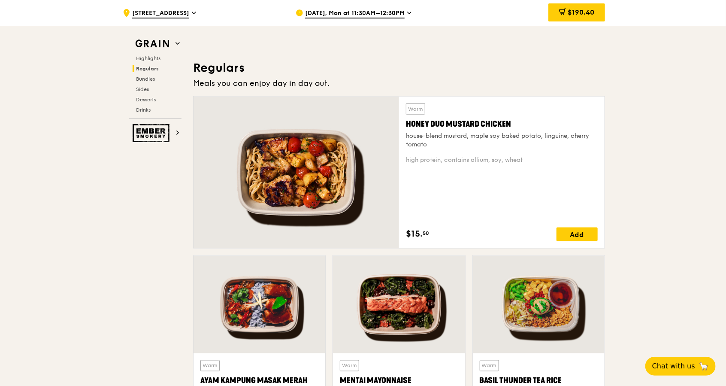
scroll to position [443, 0]
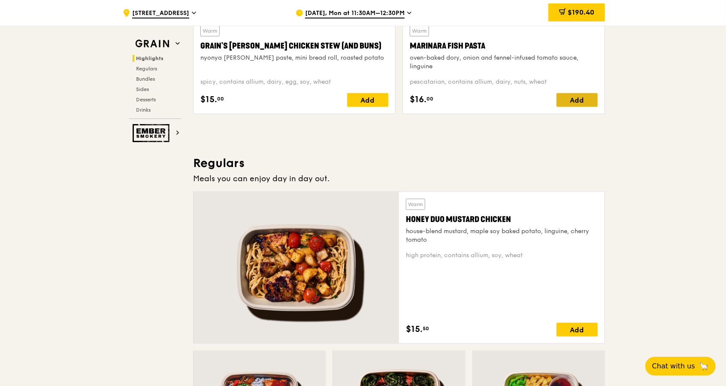
click at [576, 96] on div "Add" at bounding box center [577, 100] width 41 height 14
click at [589, 100] on icon at bounding box center [591, 100] width 5 height 0
click at [589, 100] on icon at bounding box center [591, 100] width 6 height 6
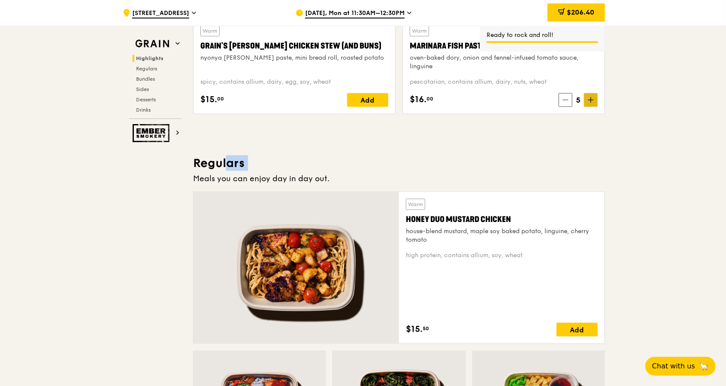
click at [589, 100] on icon at bounding box center [591, 100] width 6 height 6
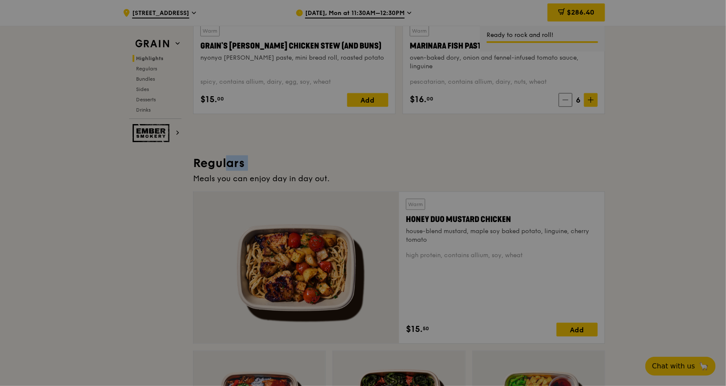
type input "6"
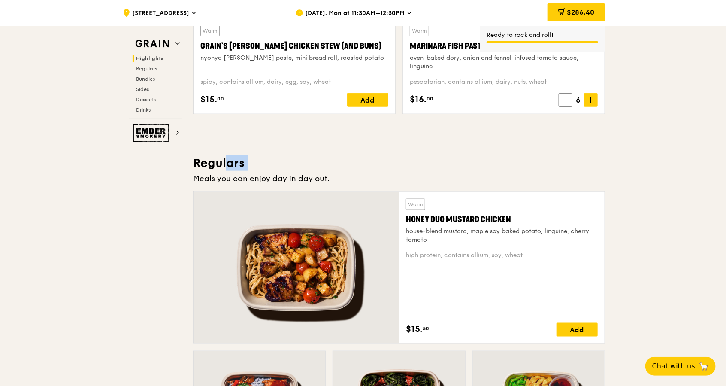
click at [560, 165] on h3 "Regulars" at bounding box center [399, 162] width 412 height 15
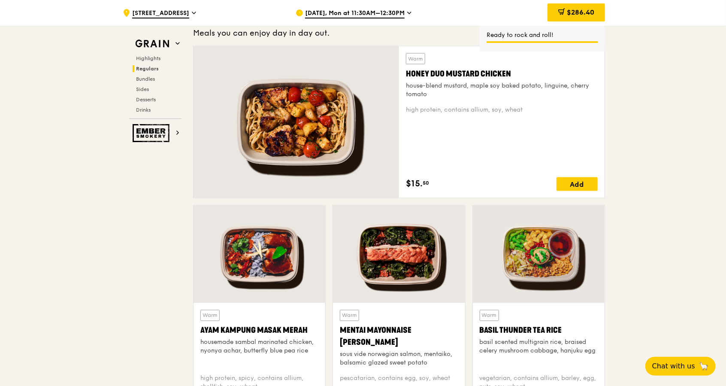
scroll to position [673, 0]
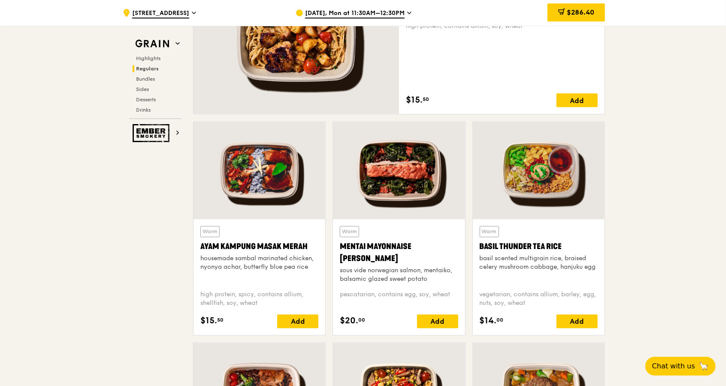
click at [591, 15] on span "$286.40" at bounding box center [580, 12] width 27 height 8
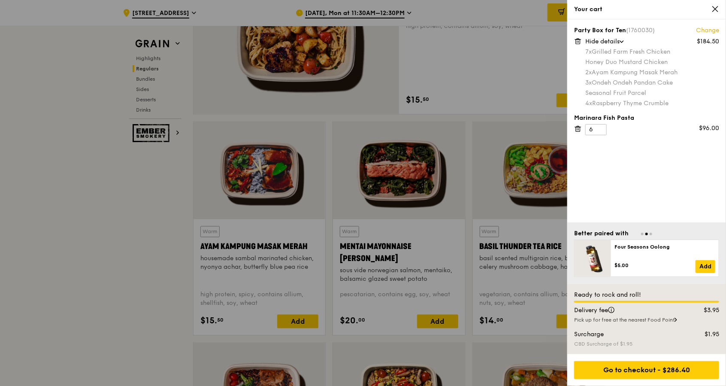
click at [17, 218] on div at bounding box center [363, 193] width 726 height 386
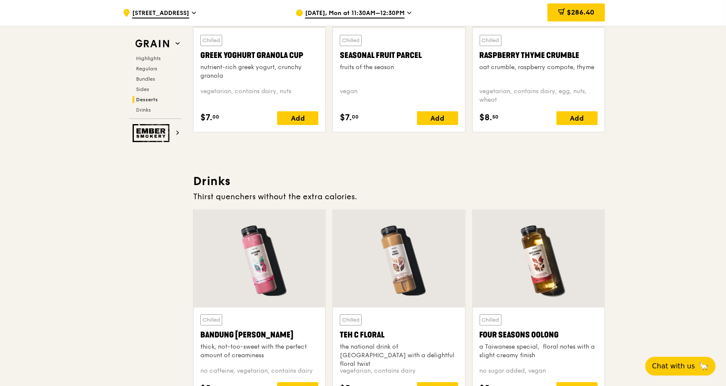
scroll to position [2791, 0]
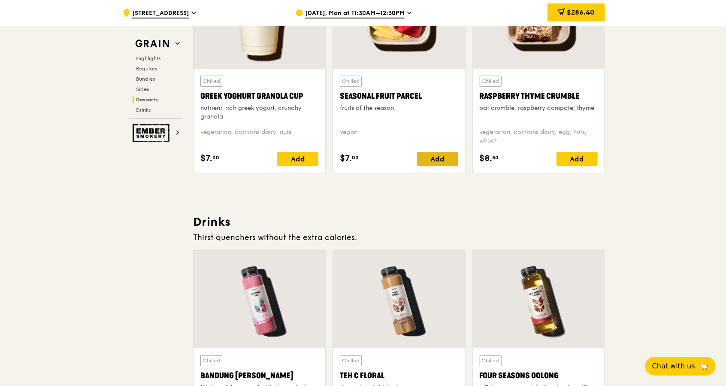
click at [430, 160] on div "Add" at bounding box center [437, 159] width 41 height 14
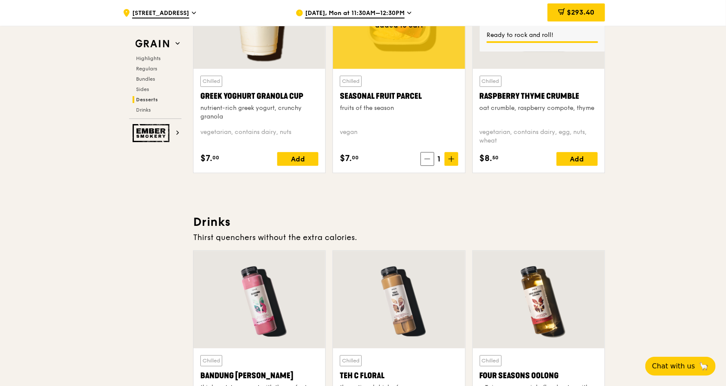
click at [449, 161] on icon at bounding box center [452, 159] width 6 height 6
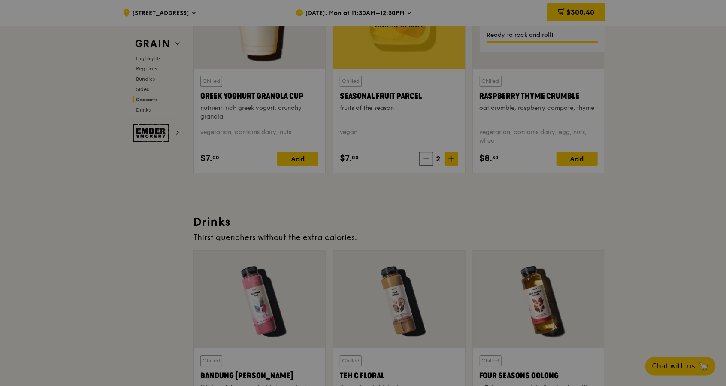
type input "2"
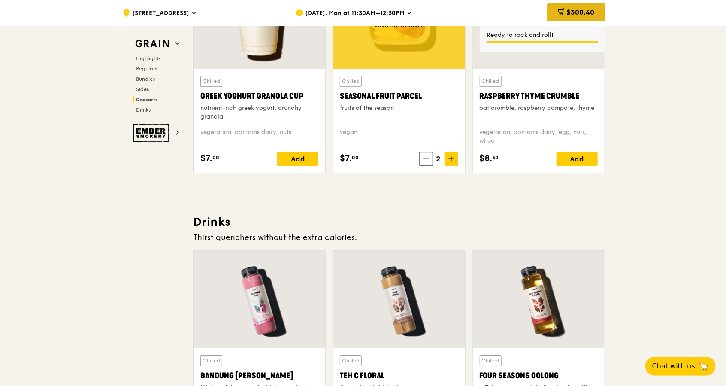
click at [567, 14] on span "$300.40" at bounding box center [581, 12] width 28 height 8
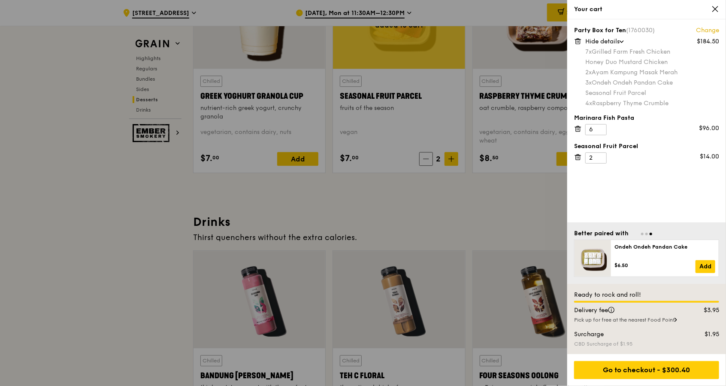
click at [584, 58] on div "Party Box for Ten (1760030) Change $184.50 Hide details 7x Grilled Farm Fresh C…" at bounding box center [646, 66] width 145 height 81
click at [623, 82] on div "3x Ondeh Ondeh Pandan Cake" at bounding box center [653, 83] width 134 height 9
click at [621, 102] on div "4x Raspberry Thyme Crumble" at bounding box center [653, 103] width 134 height 9
click at [520, 206] on div at bounding box center [363, 193] width 726 height 386
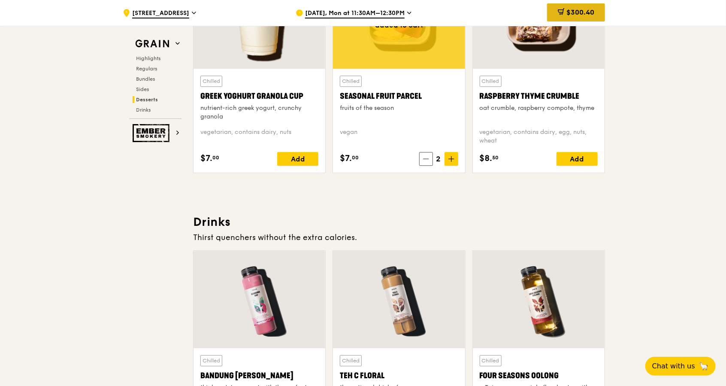
click at [578, 14] on span "$300.40" at bounding box center [581, 12] width 28 height 8
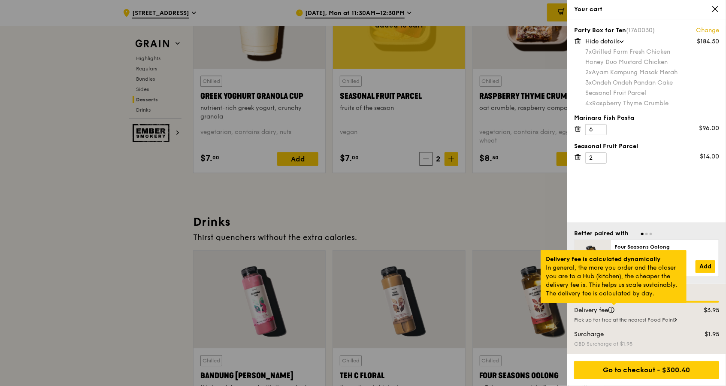
click at [613, 305] on div at bounding box center [614, 304] width 4 height 2
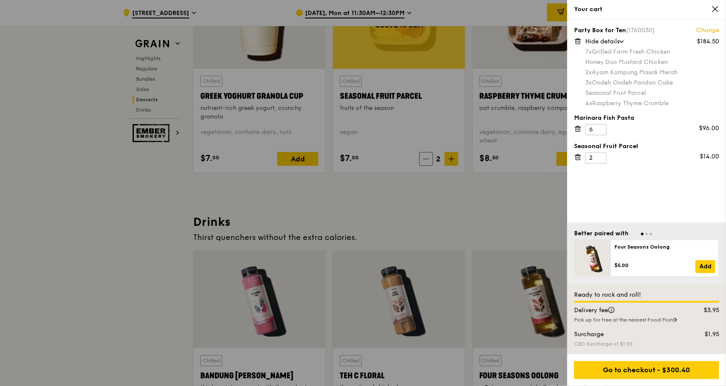
click at [608, 323] on div "Pick up for free at the nearest Food Point" at bounding box center [646, 319] width 145 height 7
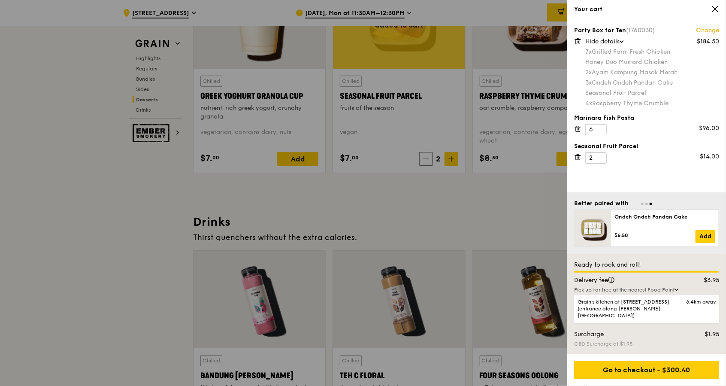
click at [623, 293] on div "Pick up for free at the nearest Food Point" at bounding box center [646, 289] width 145 height 7
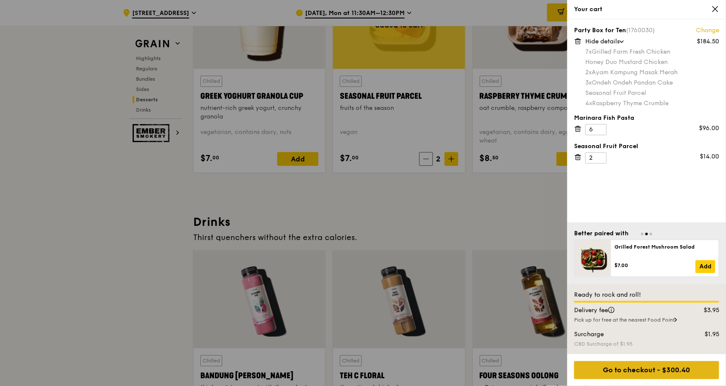
click at [640, 373] on div "Go to checkout - $300.40" at bounding box center [646, 370] width 145 height 18
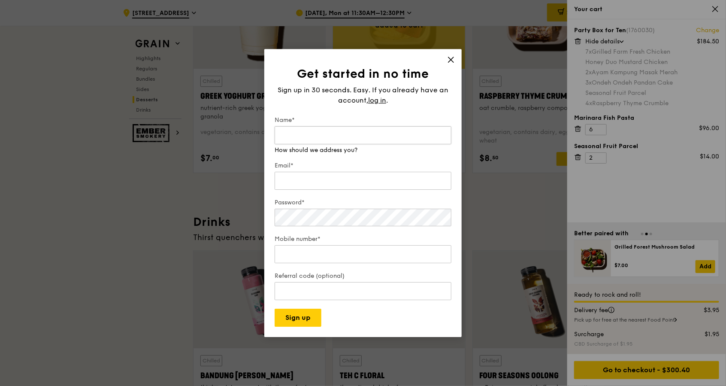
click at [322, 138] on input "Name*" at bounding box center [363, 135] width 177 height 18
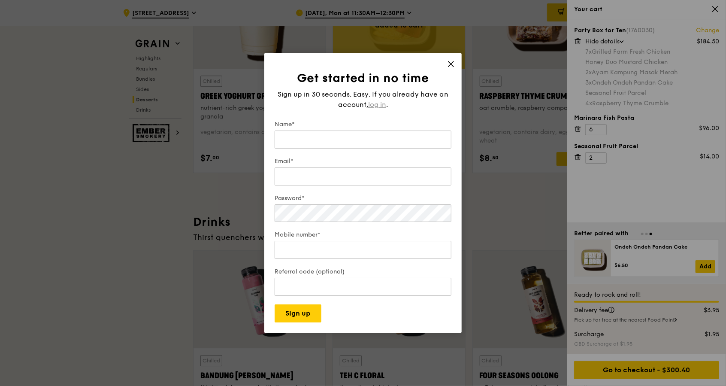
click at [379, 100] on span "log in" at bounding box center [377, 105] width 18 height 10
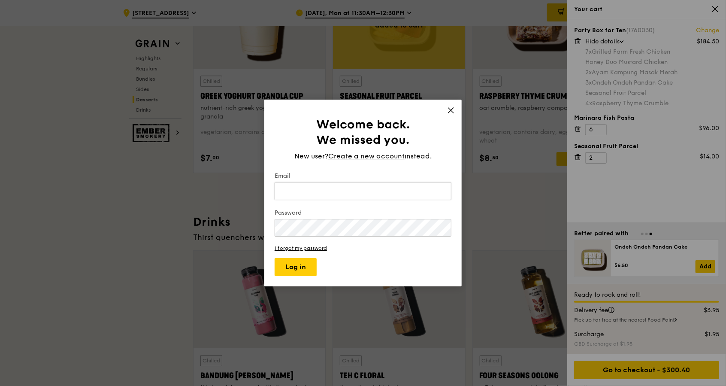
click at [320, 186] on input "Email" at bounding box center [363, 191] width 177 height 18
type input "[EMAIL_ADDRESS][DOMAIN_NAME]"
click at [275, 258] on button "Log in" at bounding box center [296, 267] width 42 height 18
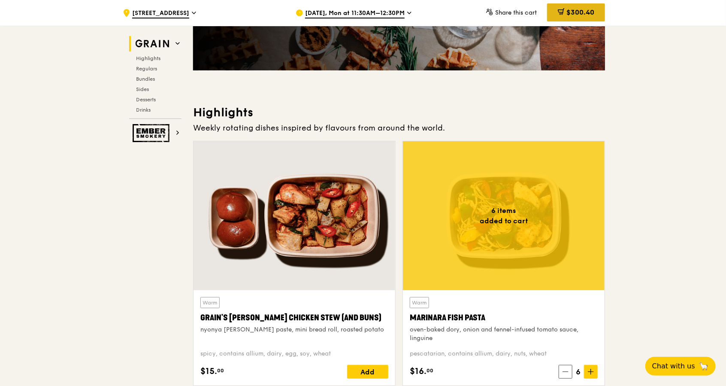
click at [579, 7] on div "$300.40" at bounding box center [576, 12] width 58 height 18
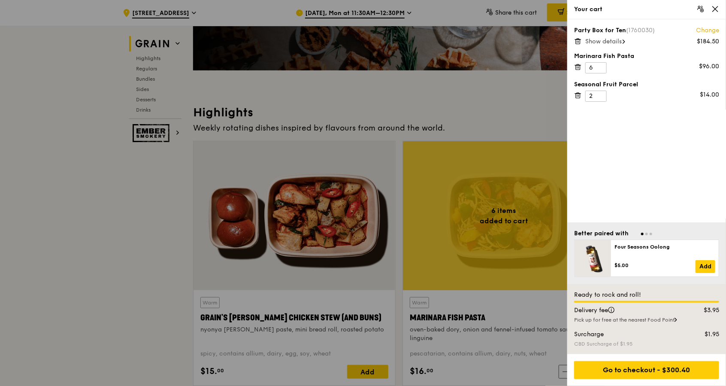
click at [609, 37] on div "Show details" at bounding box center [653, 41] width 134 height 9
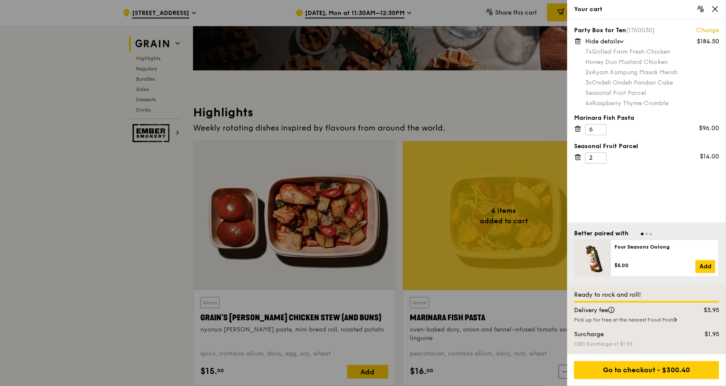
click at [592, 53] on span "7x" at bounding box center [589, 51] width 6 height 7
click at [604, 70] on div "2x Ayam Kampung Masak Merah" at bounding box center [653, 72] width 134 height 9
click at [600, 77] on div "7x Grilled Farm Fresh Chicken Honey Duo Mustard Chicken 2x Ayam Kampung Masak M…" at bounding box center [653, 78] width 134 height 60
click at [599, 100] on div "4x Raspberry Thyme Crumble" at bounding box center [653, 103] width 134 height 9
click at [176, 219] on div at bounding box center [363, 193] width 726 height 386
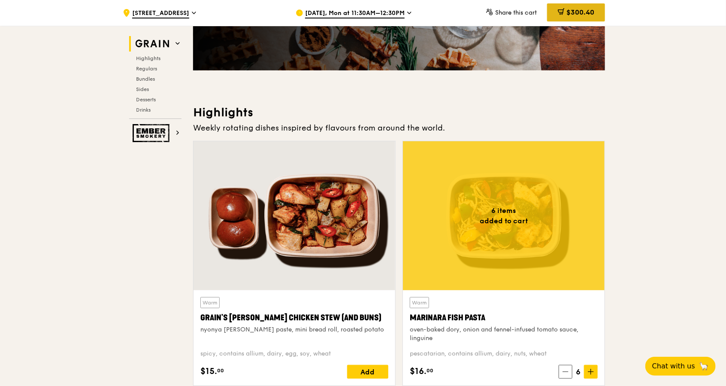
click at [577, 9] on span "$300.40" at bounding box center [581, 12] width 28 height 8
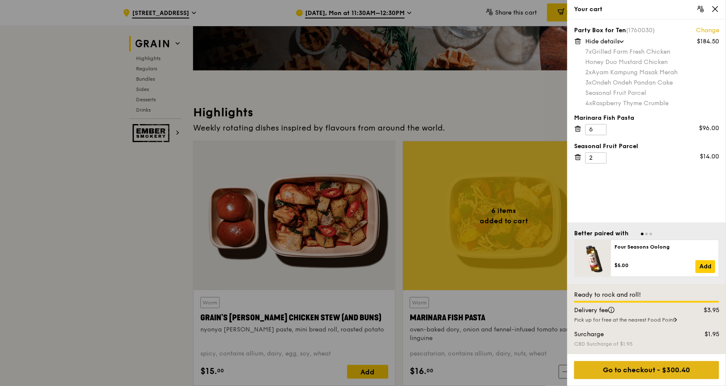
click at [622, 372] on div "Go to checkout - $300.40" at bounding box center [646, 370] width 145 height 18
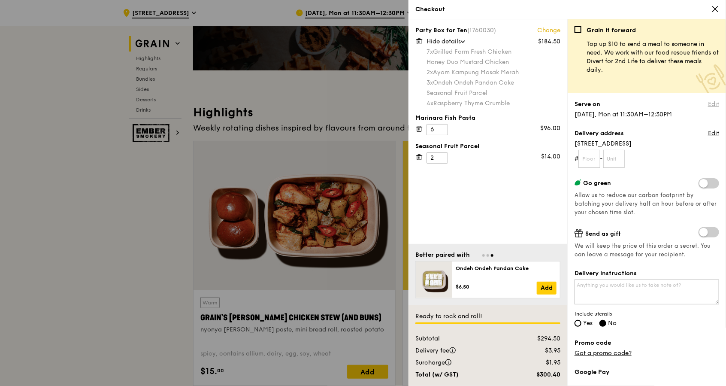
click at [708, 104] on link "Edit" at bounding box center [713, 104] width 11 height 9
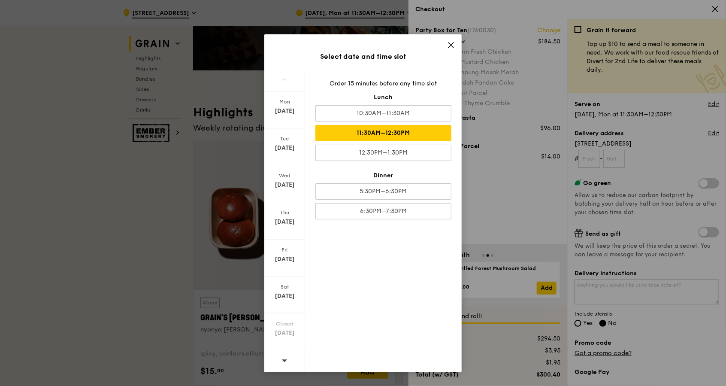
click at [376, 128] on div "11:30AM–12:30PM" at bounding box center [384, 133] width 136 height 16
click at [501, 187] on div "Select date and time slot Mon Sep 8 Tue Sep 9 Wed Sep 10 Thu Sep 11 Fri Sep 12 …" at bounding box center [363, 193] width 726 height 386
click at [452, 43] on icon at bounding box center [451, 45] width 8 height 8
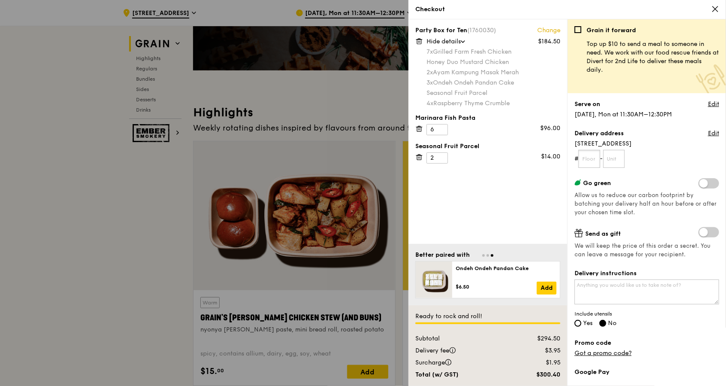
click at [589, 163] on input "text" at bounding box center [590, 159] width 22 height 18
type input "10"
click at [620, 155] on input "text" at bounding box center [615, 159] width 22 height 18
type input "03"
click at [501, 200] on div "Party Box for Ten (1760030) Change $184.50 Hide details 7x Grilled Farm Fresh C…" at bounding box center [488, 131] width 159 height 225
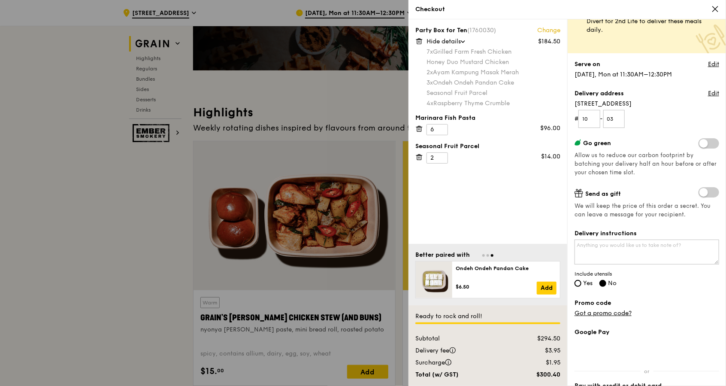
scroll to position [57, 0]
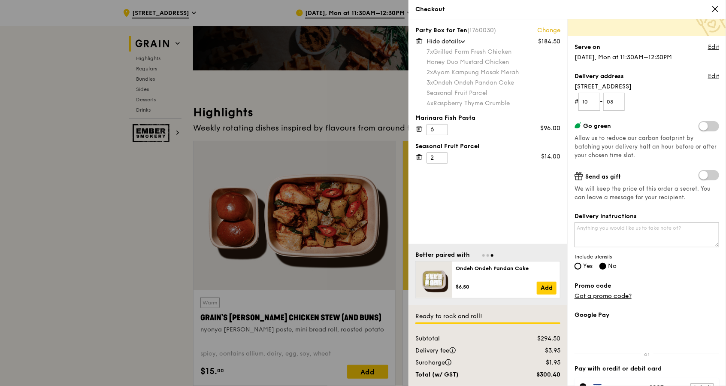
click at [583, 270] on label "Yes" at bounding box center [584, 266] width 18 height 7
click at [582, 270] on input "Yes" at bounding box center [578, 266] width 7 height 7
radio input "true"
radio input "false"
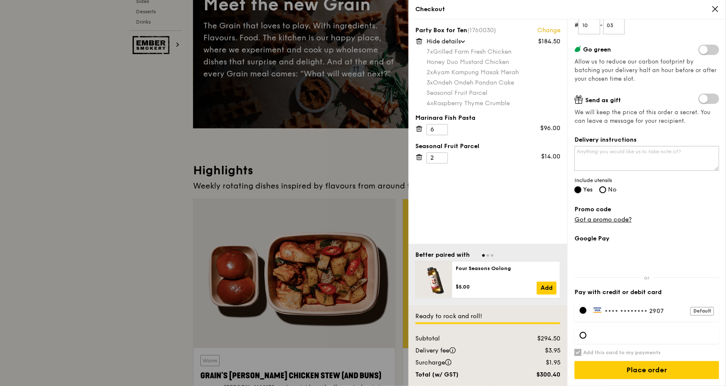
scroll to position [0, 0]
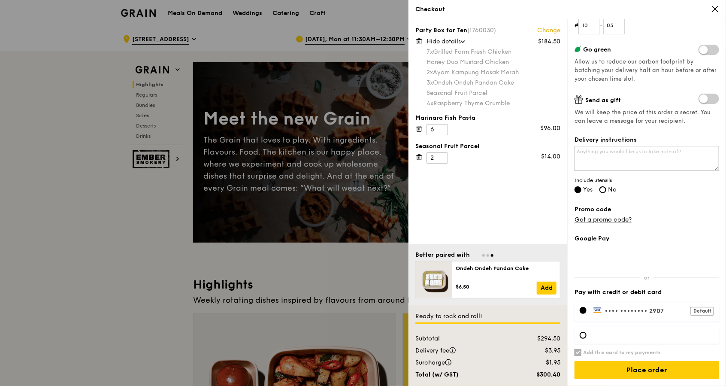
click at [715, 7] on icon at bounding box center [716, 9] width 8 height 8
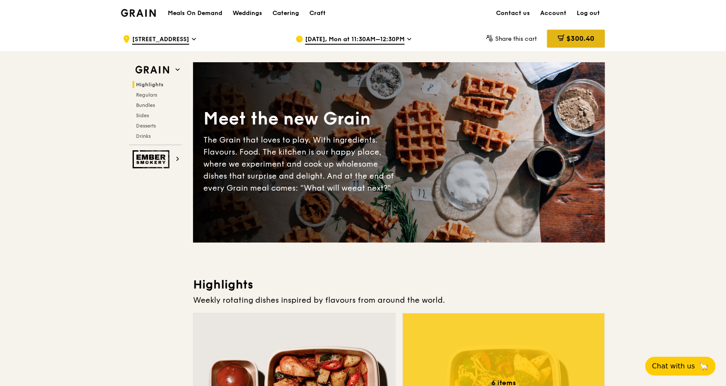
click at [573, 38] on span "$300.40" at bounding box center [581, 38] width 28 height 8
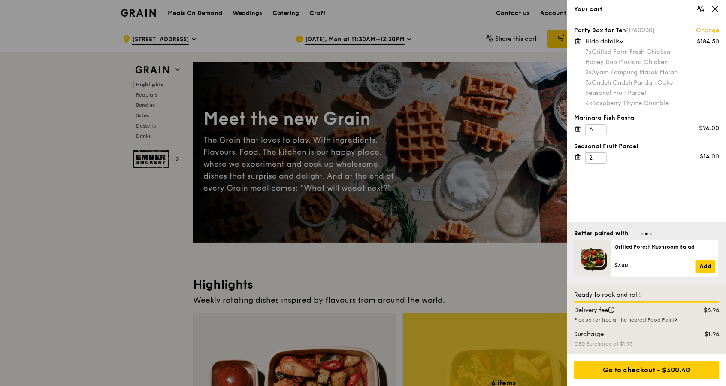
scroll to position [172, 0]
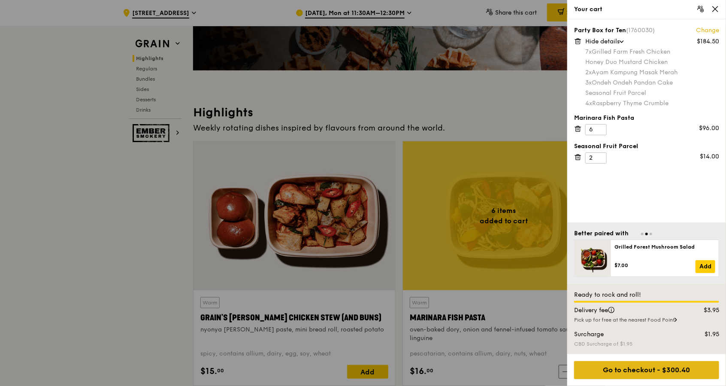
click at [651, 366] on div "Go to checkout - $300.40" at bounding box center [646, 370] width 145 height 18
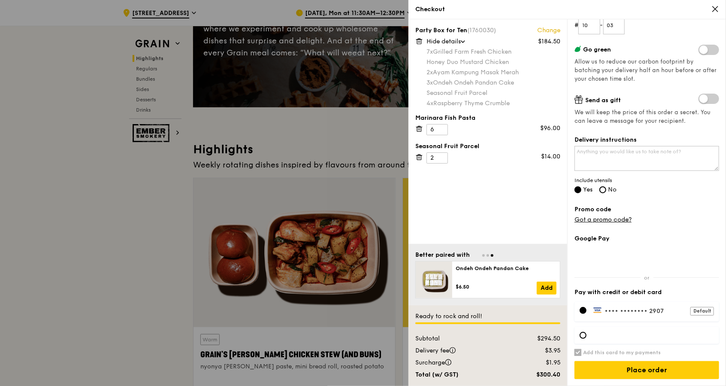
scroll to position [0, 0]
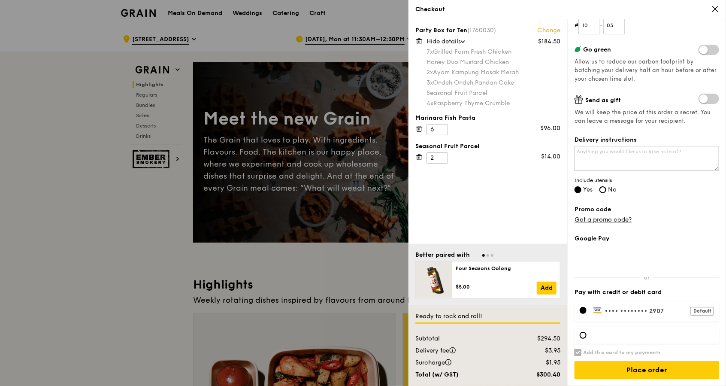
click at [476, 179] on div "Party Box for Ten (1760030) Change $184.50 Hide details 7x Grilled Farm Fresh C…" at bounding box center [488, 131] width 159 height 225
click at [631, 162] on textarea "Delivery instructions" at bounding box center [647, 158] width 145 height 25
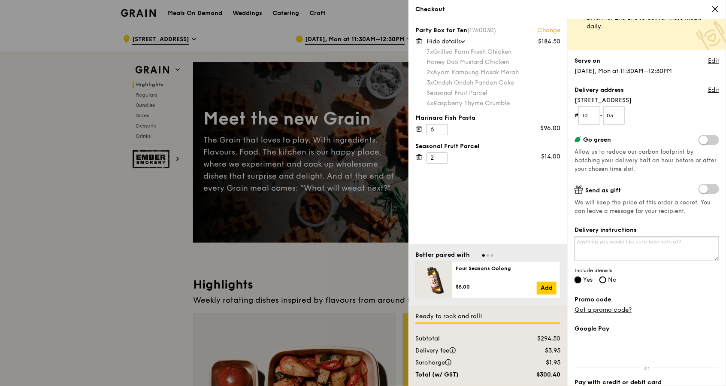
scroll to position [134, 0]
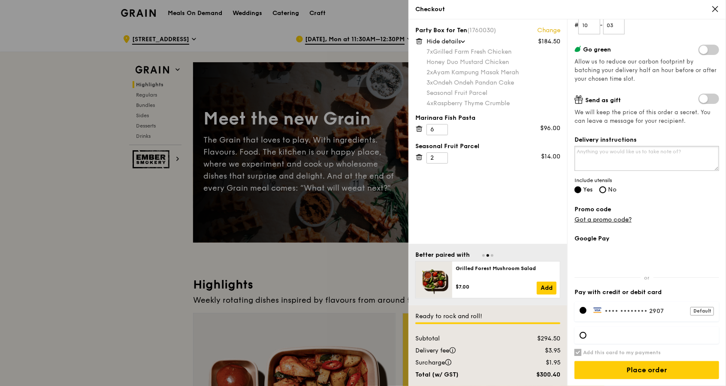
click at [616, 151] on textarea "Delivery instructions" at bounding box center [647, 158] width 145 height 25
click at [622, 155] on textarea "Our event starts at 12PM, please help to deliver By 12PM. Thank you." at bounding box center [647, 158] width 145 height 25
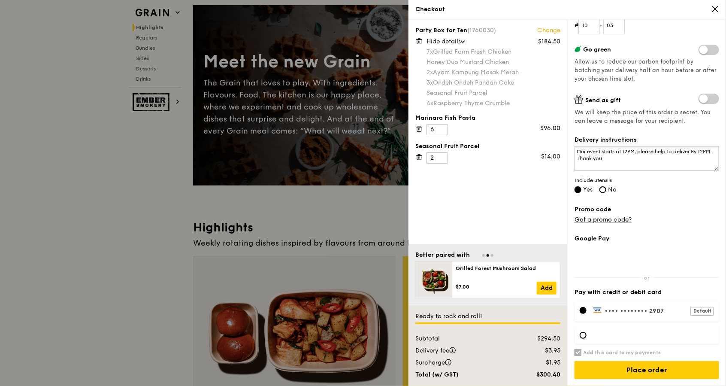
scroll to position [0, 0]
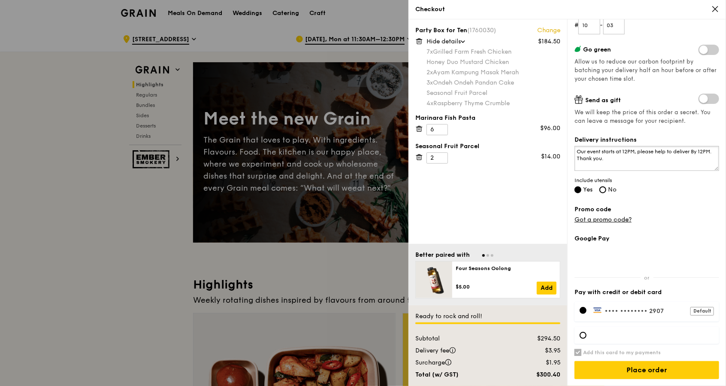
type textarea "Our event starts at 12PM, please help to deliver By 12PM. Thank you."
click at [82, 298] on div at bounding box center [363, 193] width 726 height 386
